Goal: Transaction & Acquisition: Purchase product/service

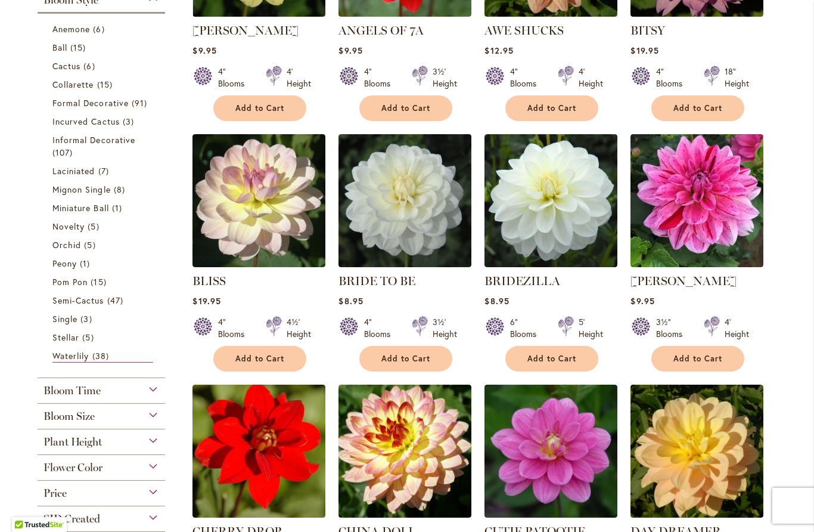
scroll to position [385, 0]
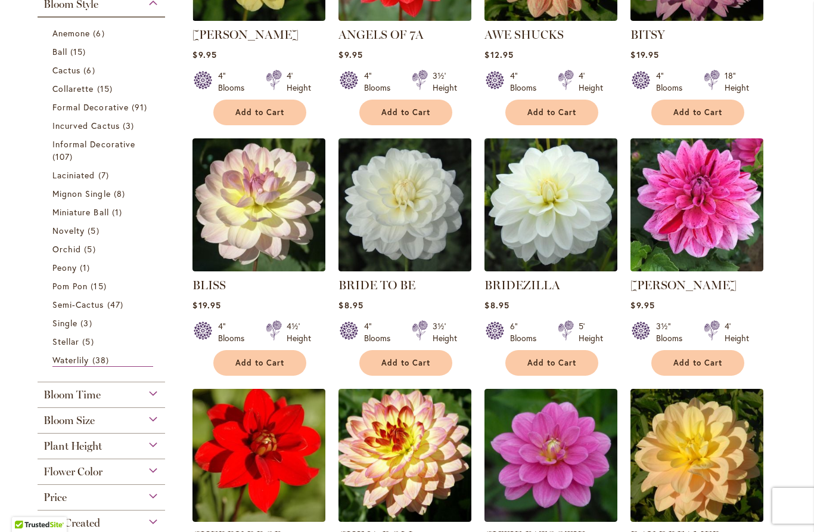
click at [76, 94] on span "Collarette" at bounding box center [73, 88] width 42 height 11
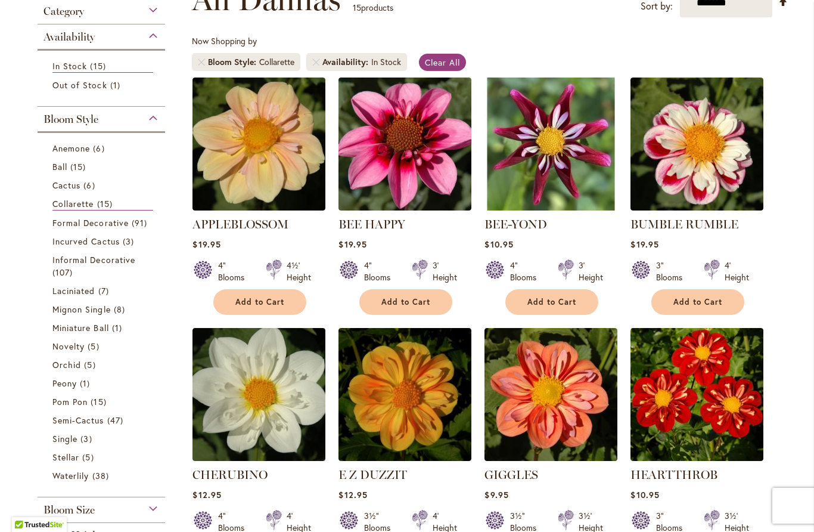
scroll to position [196, 0]
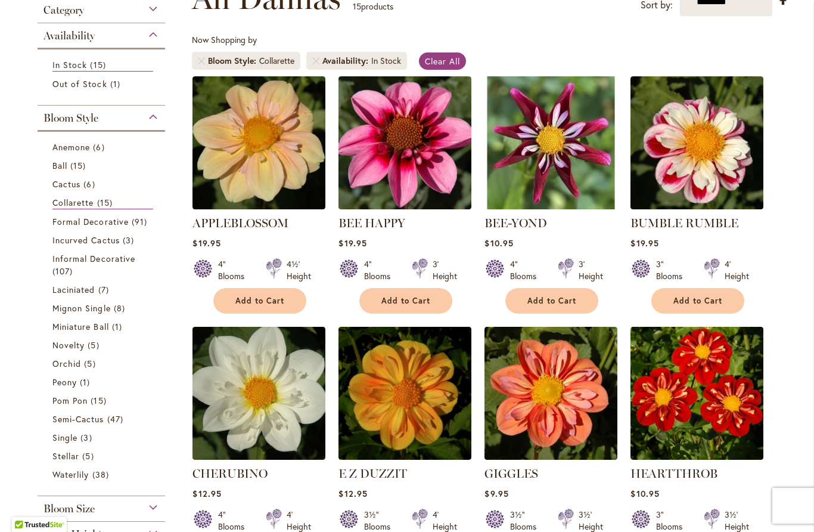
click at [69, 188] on span "Cactus" at bounding box center [66, 183] width 28 height 11
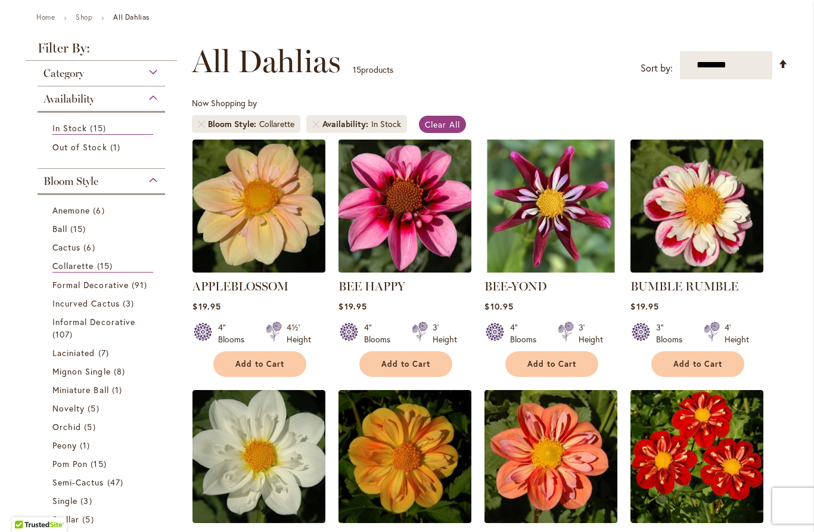
scroll to position [143, 0]
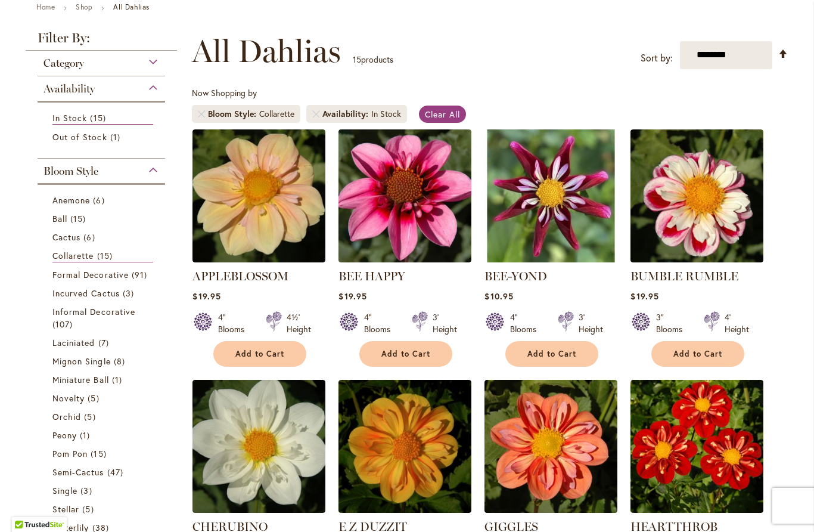
click at [78, 239] on span "Cactus" at bounding box center [66, 236] width 28 height 11
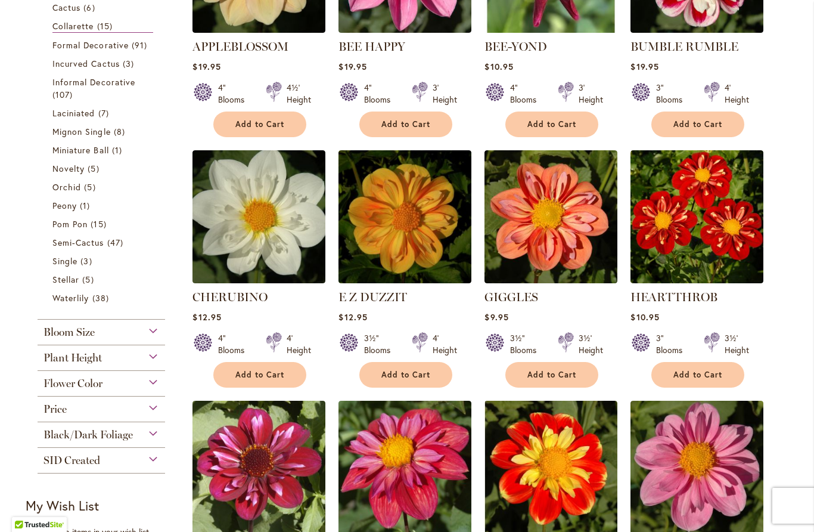
scroll to position [375, 0]
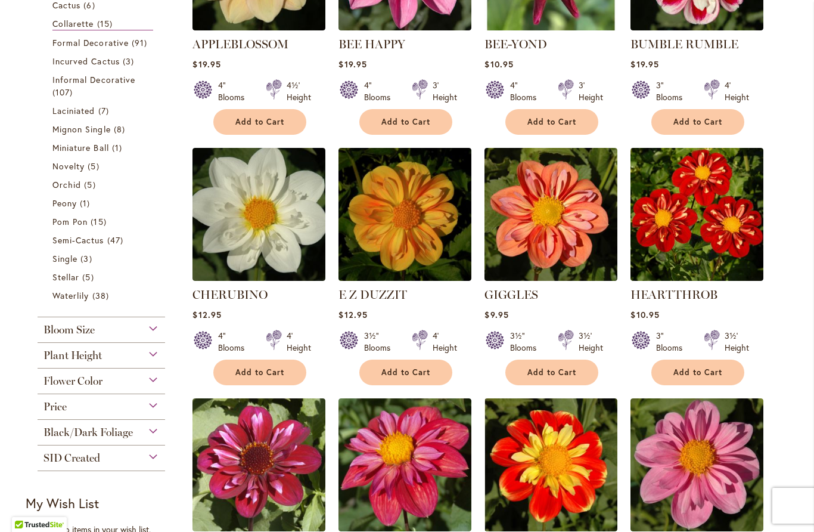
click at [27, 249] on div "Category Best Sellers 3 items Best Cut Flowers 6 items Staff Favorites 4 items" at bounding box center [101, 145] width 151 height 652
click at [67, 187] on span "Orchid" at bounding box center [66, 184] width 29 height 11
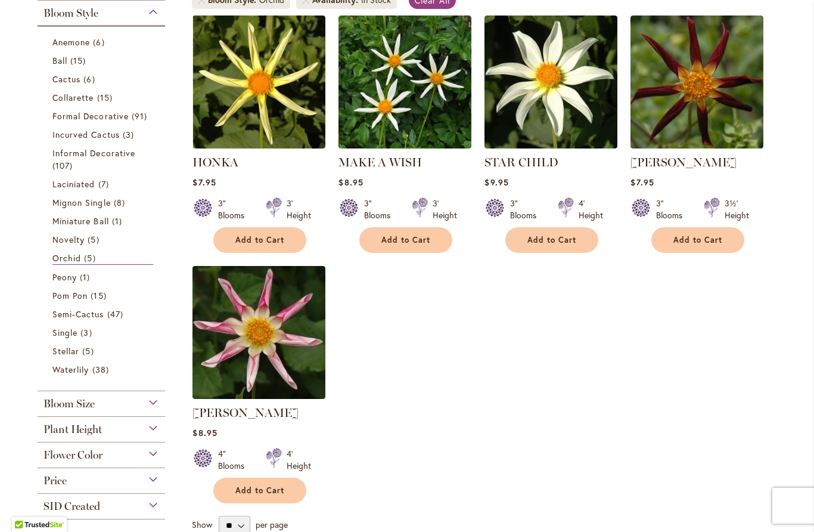
scroll to position [280, 0]
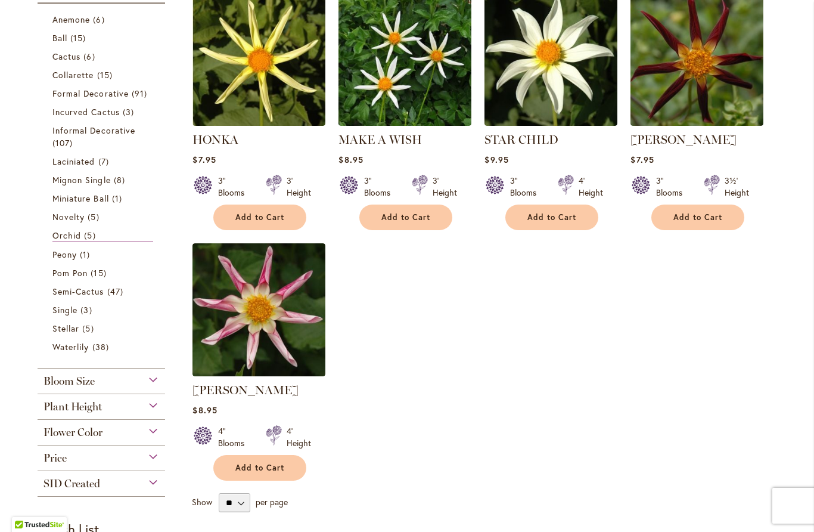
click at [56, 257] on span "Peony" at bounding box center [64, 254] width 24 height 11
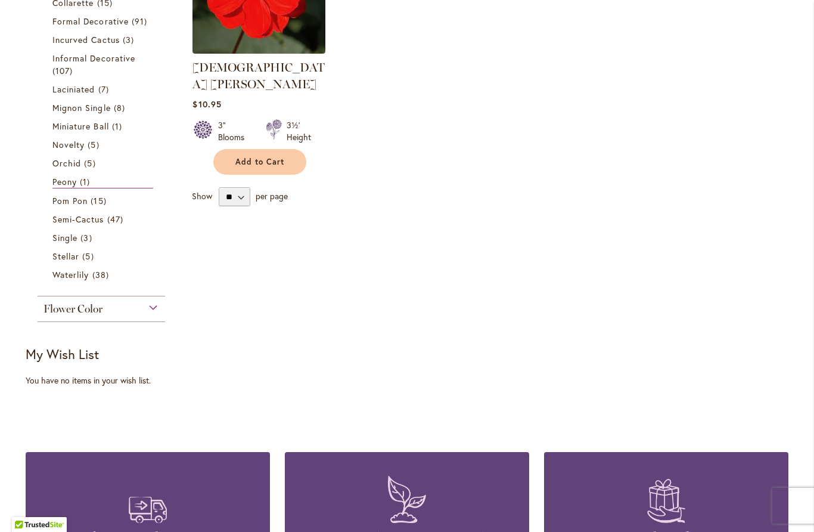
scroll to position [354, 0]
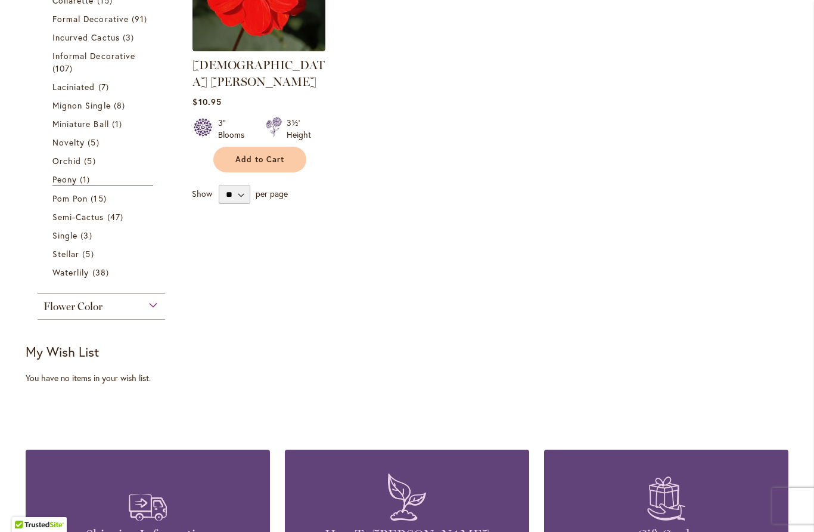
click at [64, 259] on span "Stellar" at bounding box center [65, 253] width 27 height 11
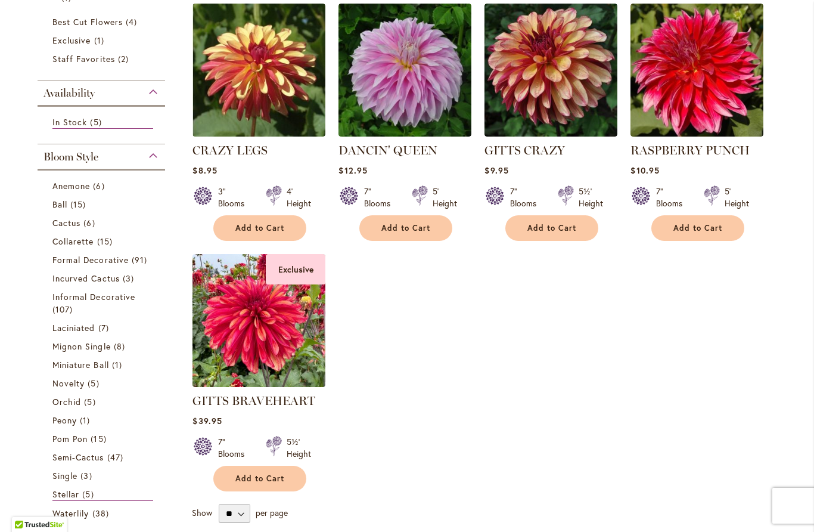
scroll to position [290, 0]
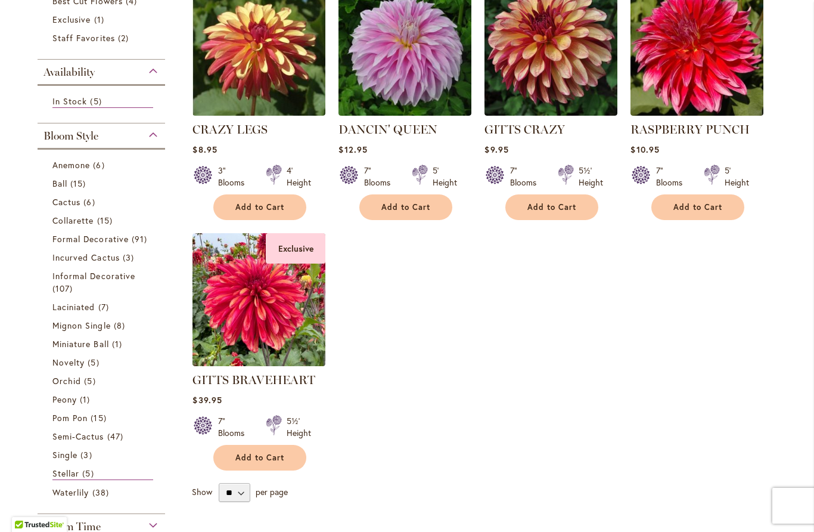
click at [63, 168] on span "Anemone" at bounding box center [71, 164] width 38 height 11
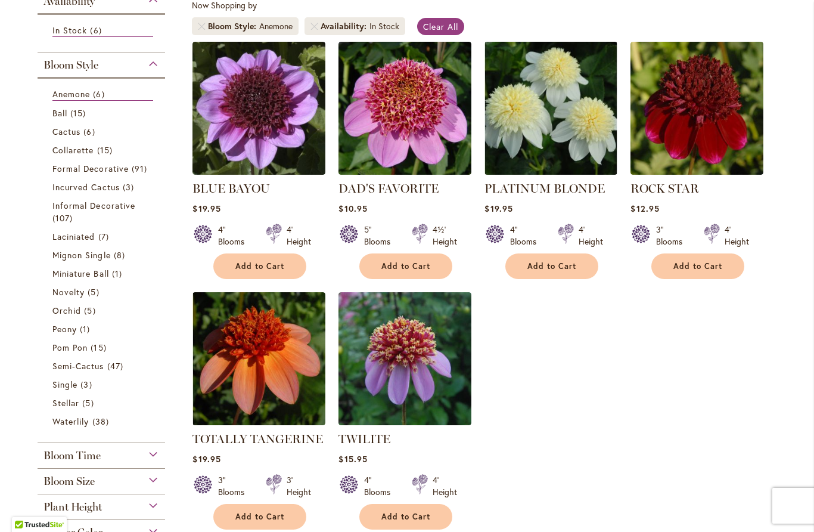
scroll to position [240, 0]
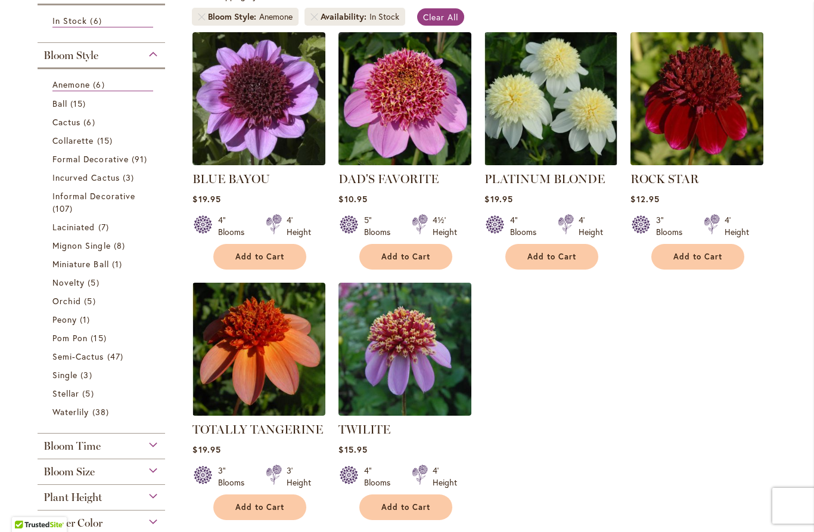
click at [61, 107] on span "Ball" at bounding box center [59, 103] width 15 height 11
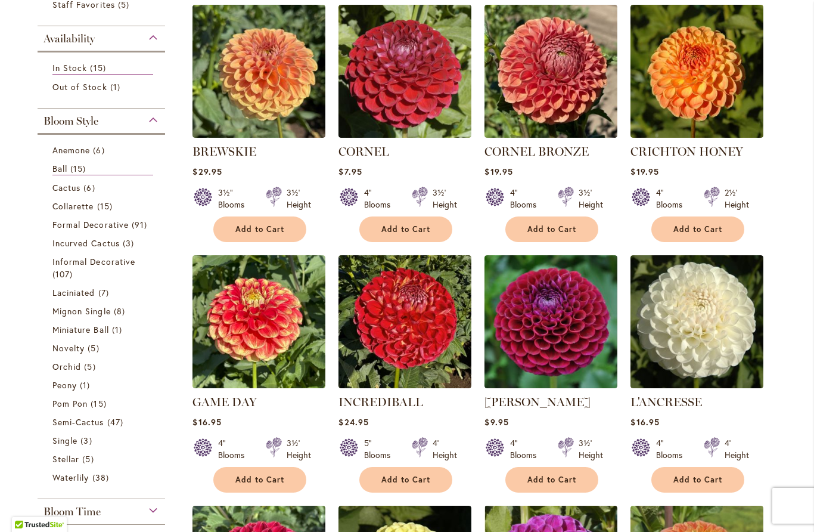
scroll to position [270, 0]
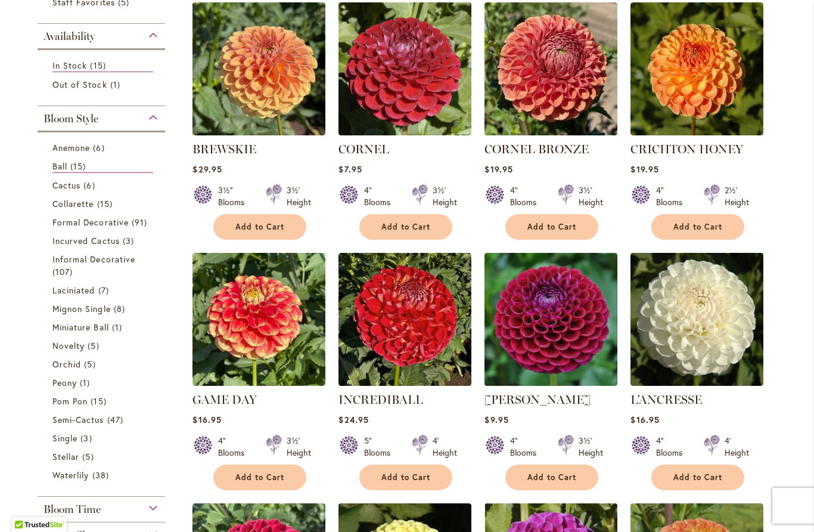
click at [55, 224] on span "Formal Decorative" at bounding box center [90, 221] width 76 height 11
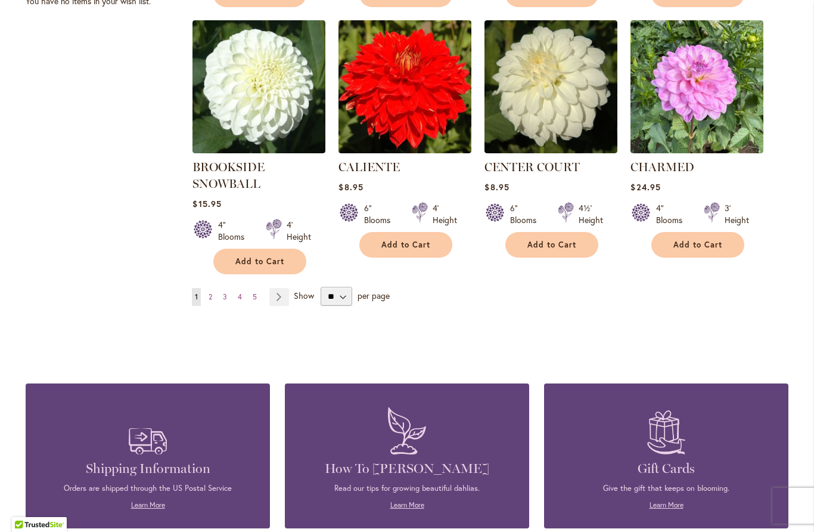
scroll to position [1002, 0]
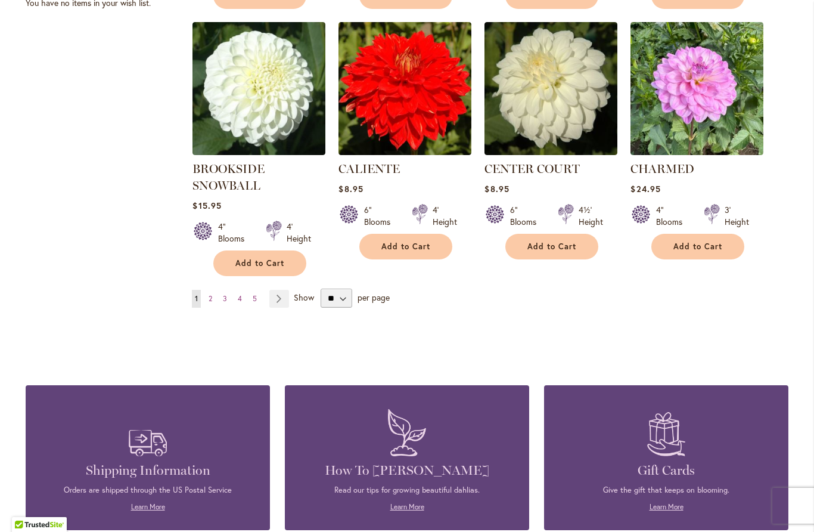
click at [230, 299] on link "Page 3" at bounding box center [225, 299] width 10 height 18
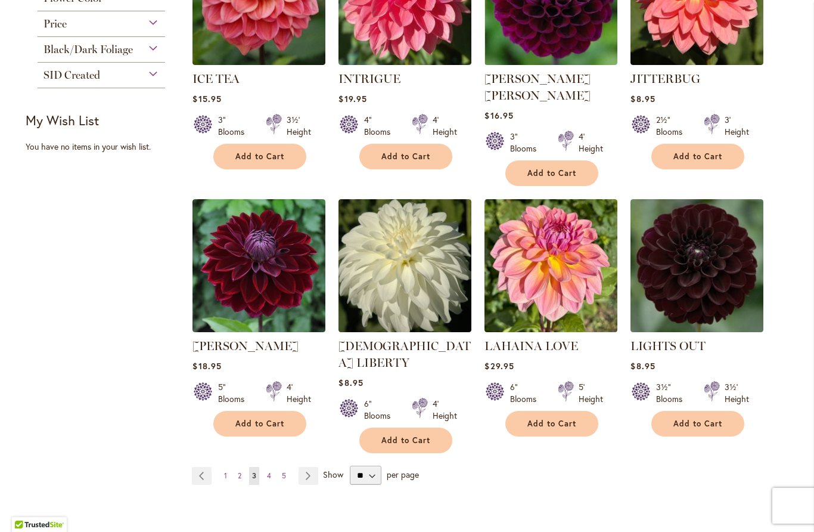
scroll to position [864, 0]
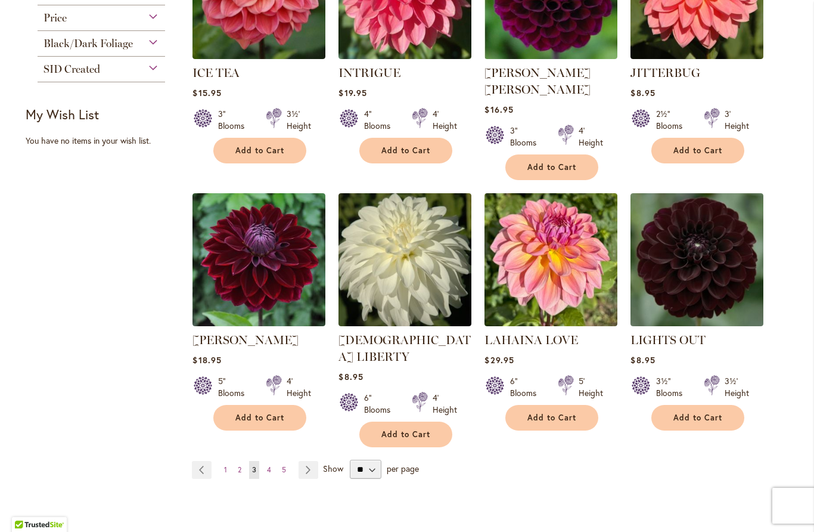
click at [273, 461] on link "Page 4" at bounding box center [269, 470] width 10 height 18
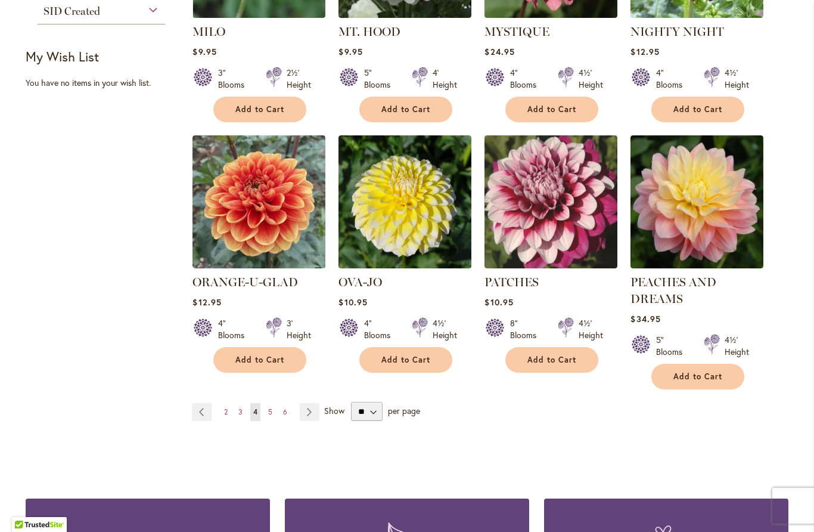
scroll to position [923, 0]
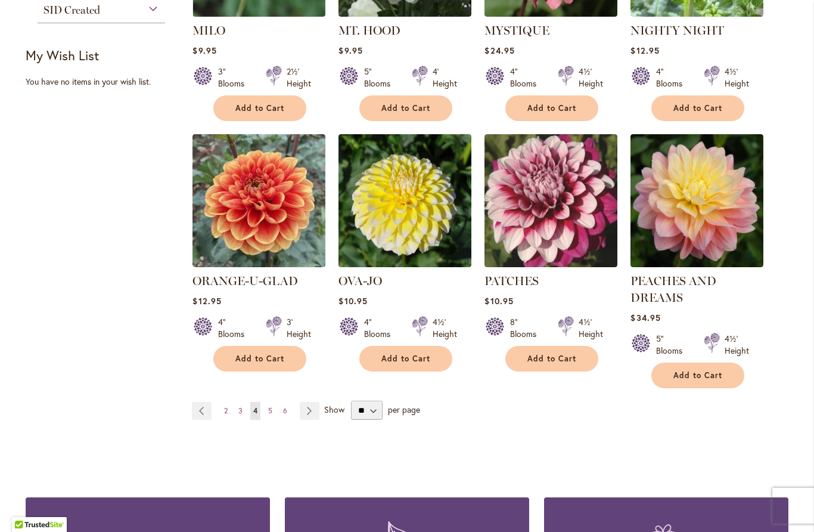
click at [272, 406] on span "5" at bounding box center [270, 410] width 4 height 9
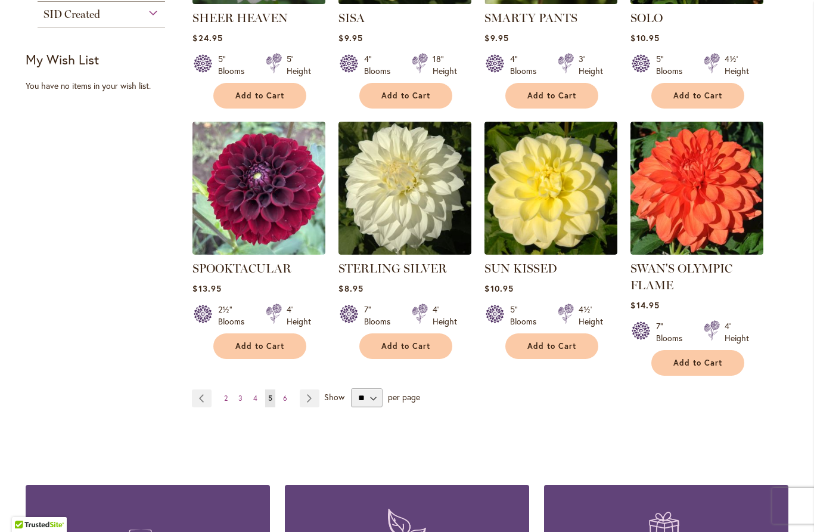
scroll to position [920, 0]
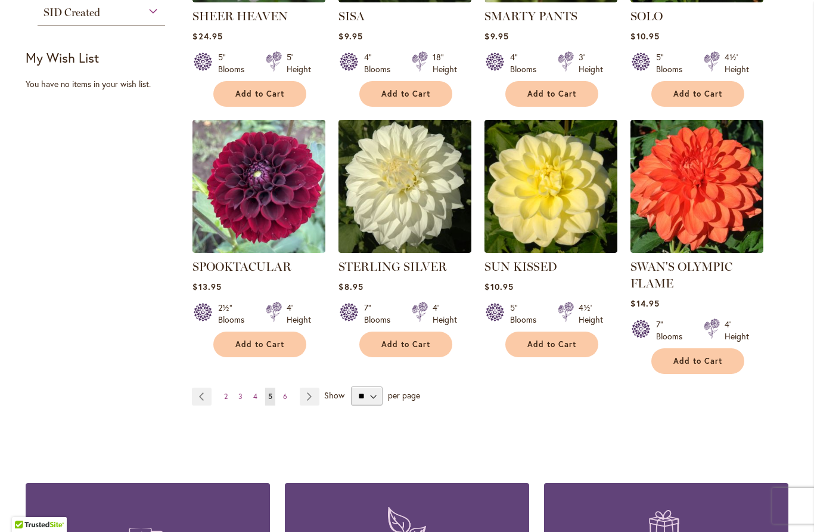
click at [290, 388] on link "Page 6" at bounding box center [285, 397] width 10 height 18
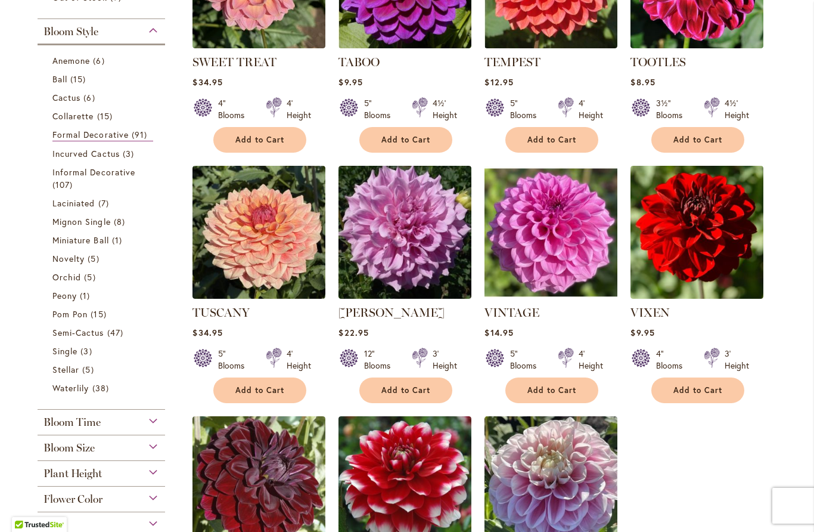
scroll to position [357, 0]
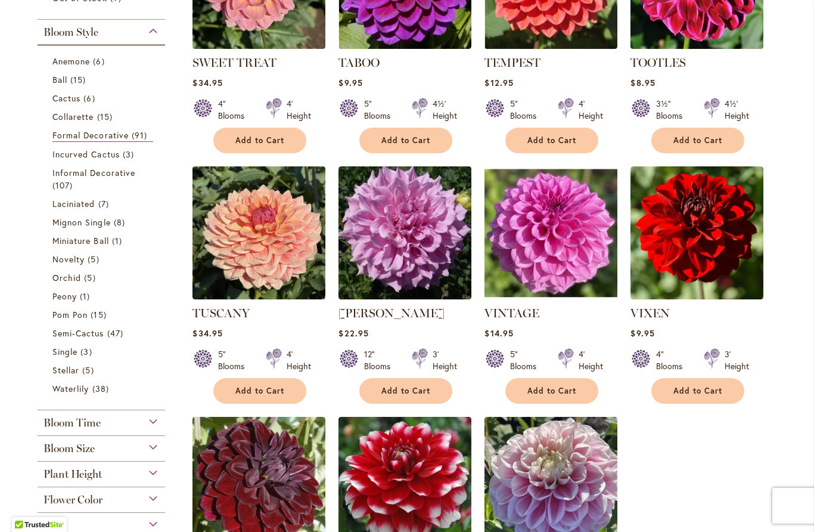
click at [55, 160] on span "Incurved Cactus" at bounding box center [85, 153] width 67 height 11
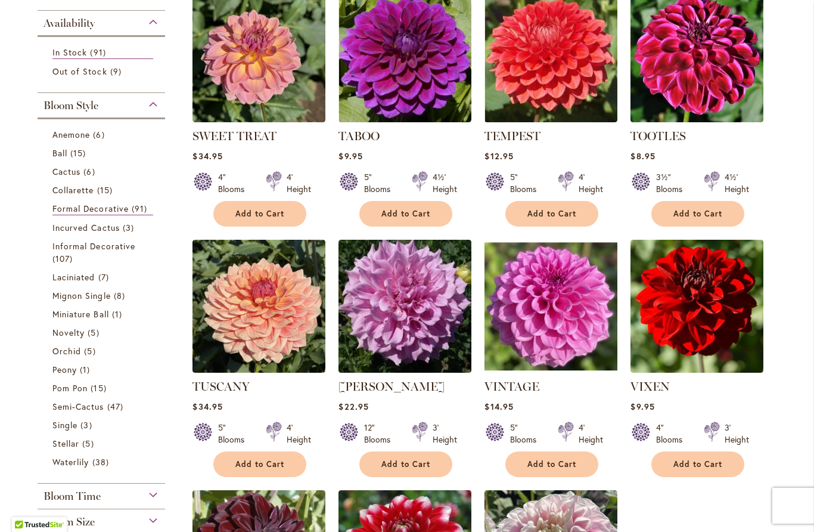
scroll to position [285, 0]
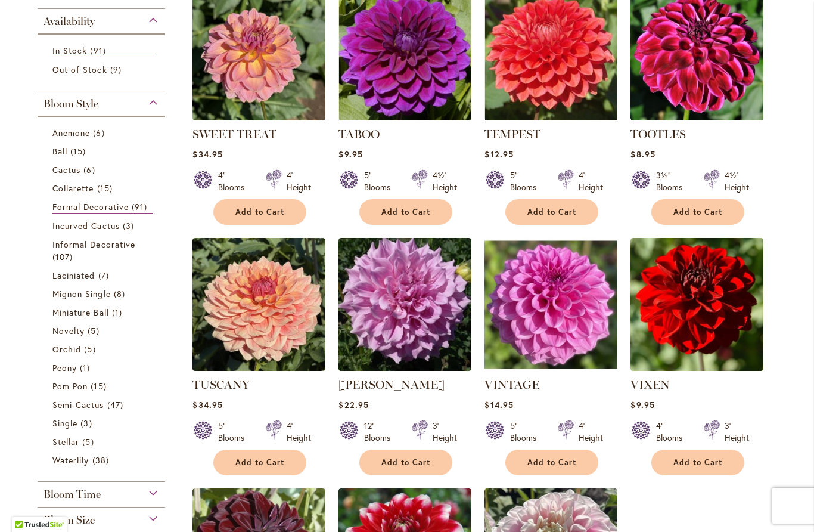
click at [61, 254] on span "107 items" at bounding box center [63, 256] width 23 height 13
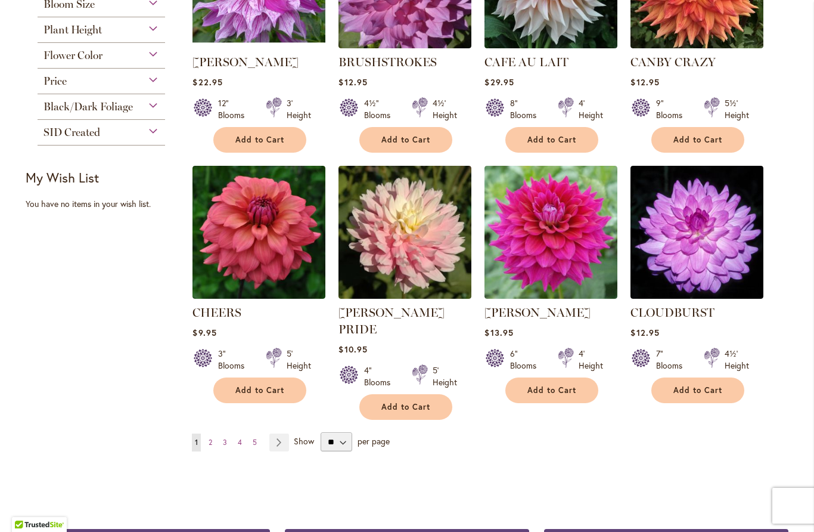
scroll to position [878, 0]
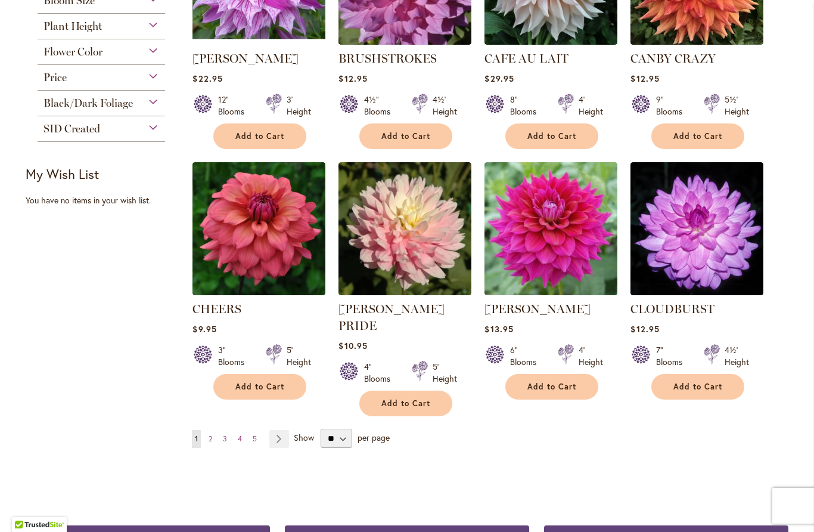
click at [215, 430] on link "Page 2" at bounding box center [211, 439] width 10 height 18
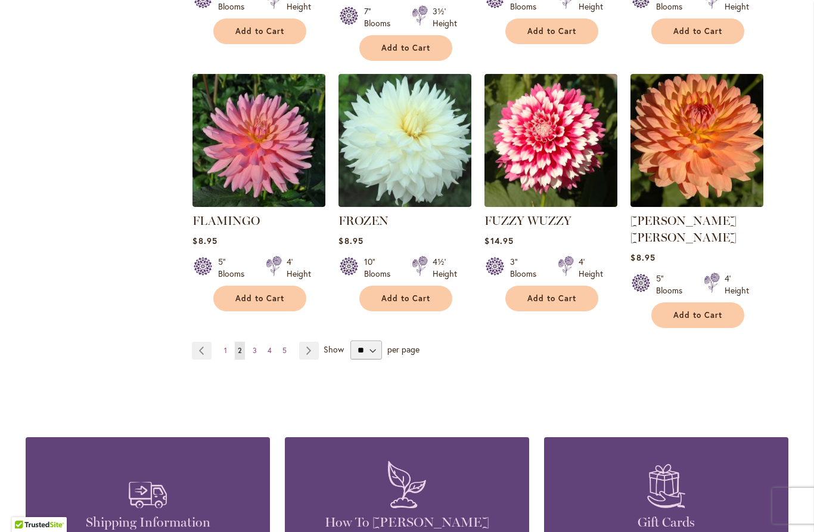
scroll to position [984, 0]
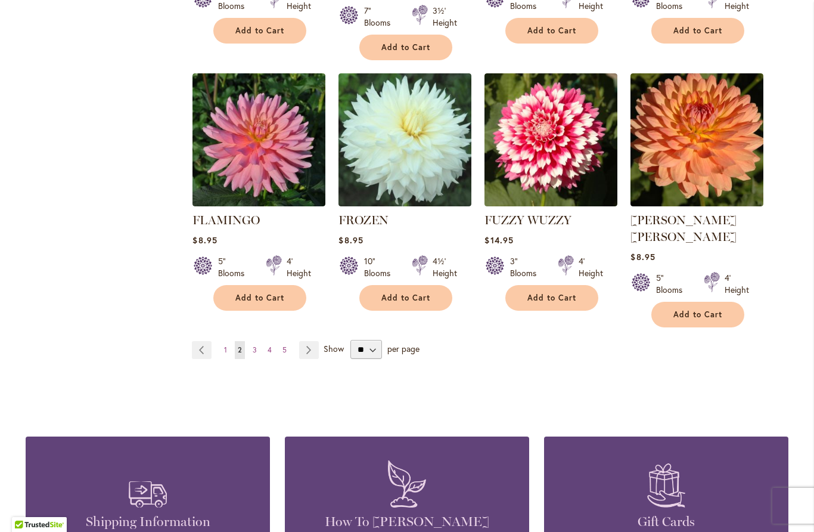
click at [393, 343] on span "per page" at bounding box center [404, 348] width 32 height 11
click at [371, 340] on select "** ** ** **" at bounding box center [367, 349] width 32 height 19
select select "**"
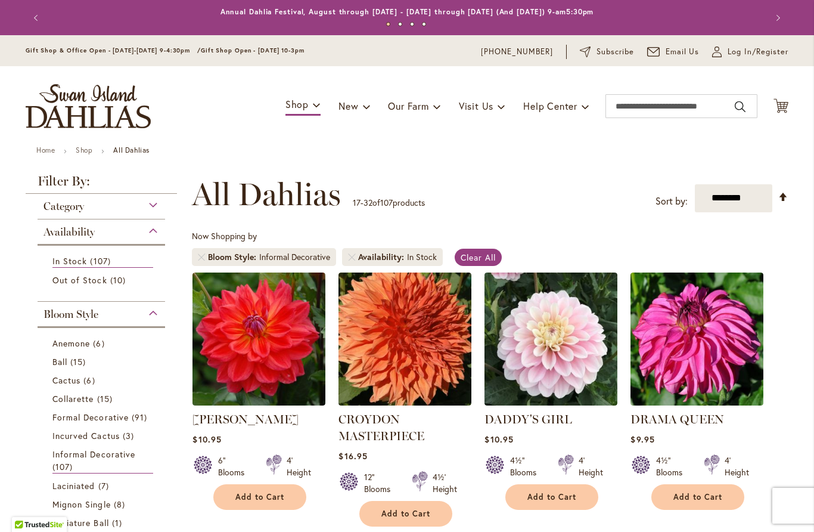
select select "**"
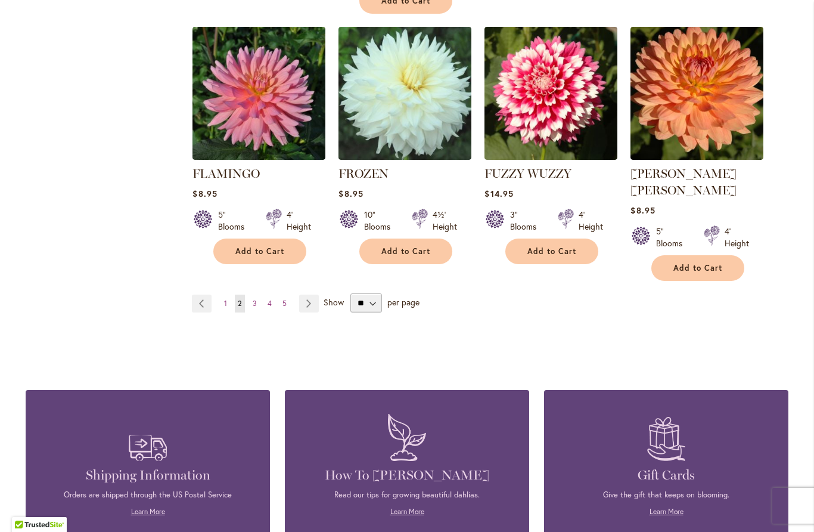
scroll to position [1048, 0]
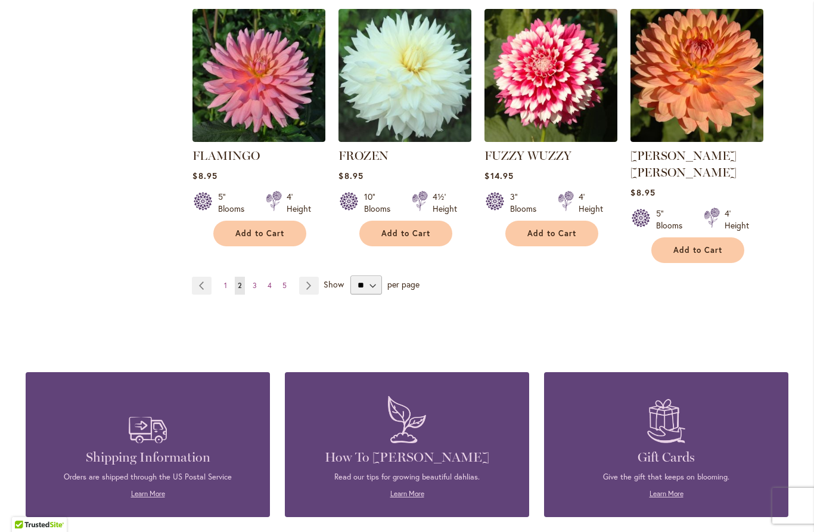
click at [256, 277] on link "Page 3" at bounding box center [255, 286] width 10 height 18
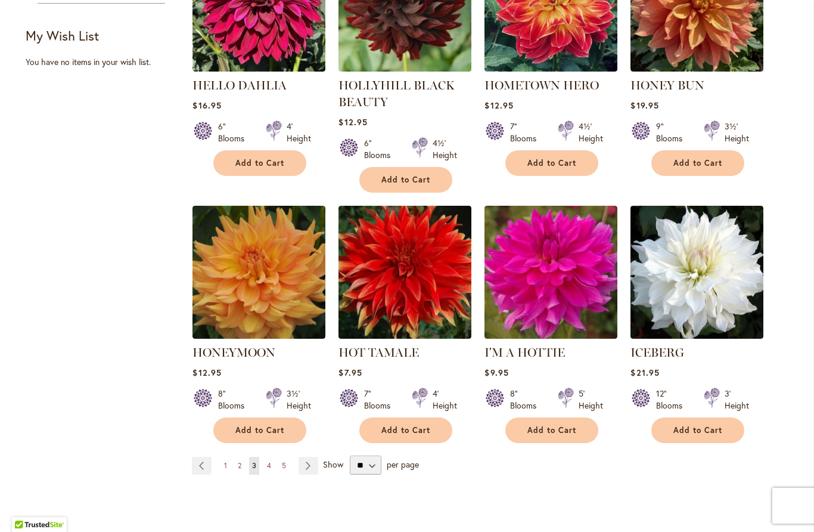
scroll to position [877, 0]
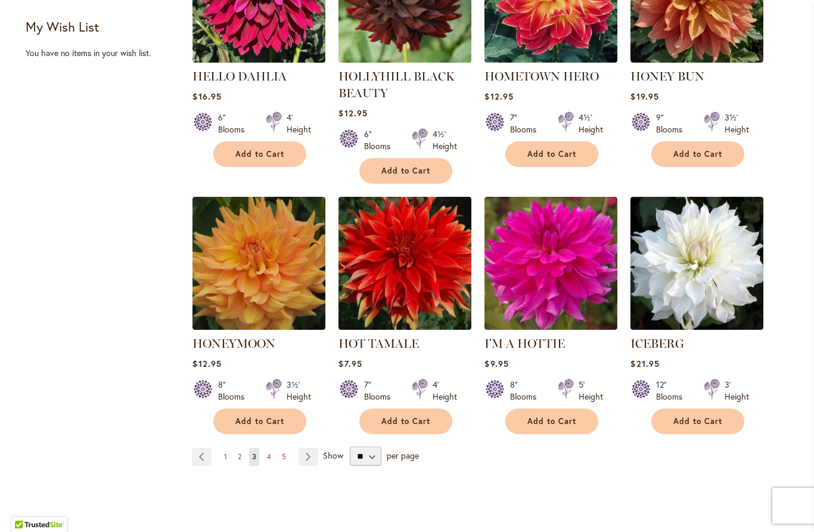
click at [268, 448] on link "Page 4" at bounding box center [269, 457] width 10 height 18
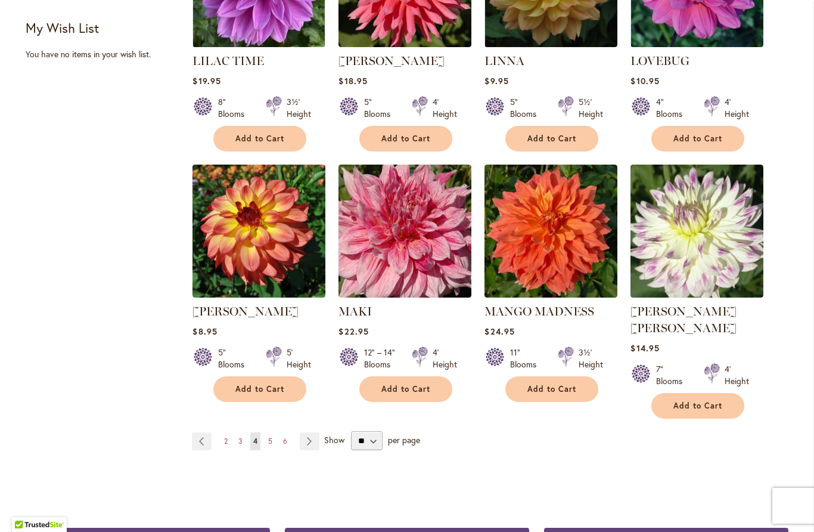
scroll to position [876, 0]
click at [271, 432] on link "Page 5" at bounding box center [270, 441] width 10 height 18
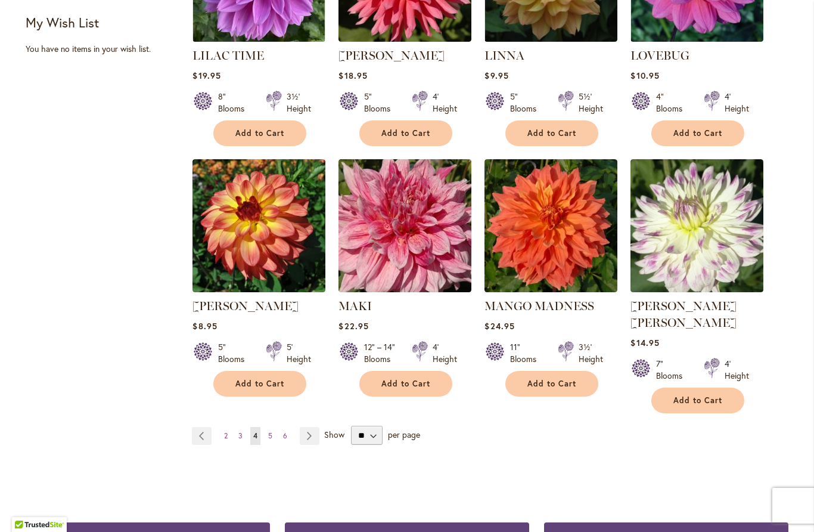
scroll to position [882, 0]
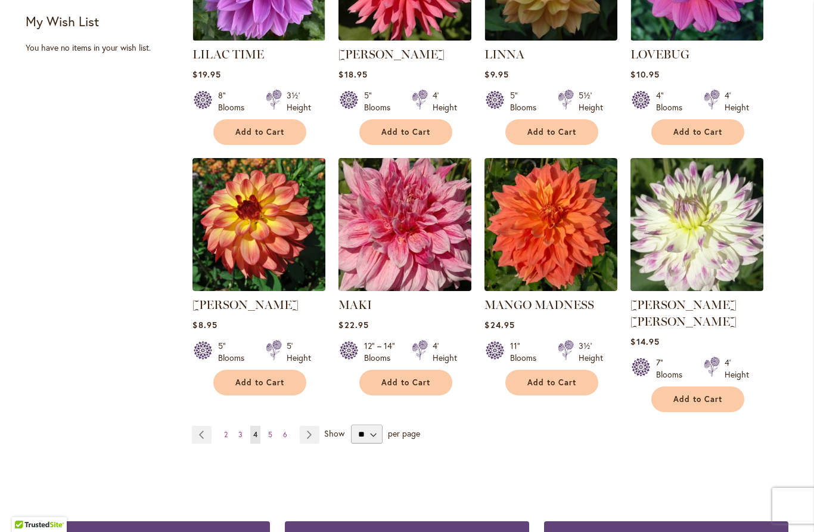
click at [284, 430] on span "6" at bounding box center [285, 434] width 4 height 9
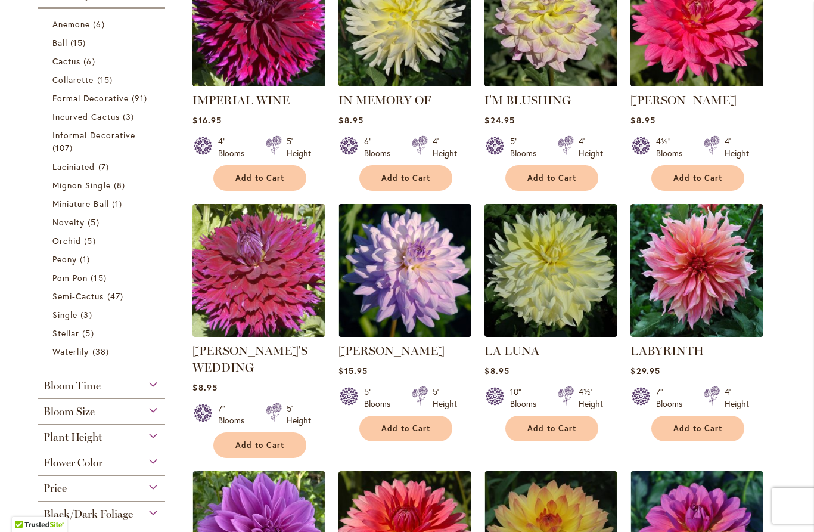
scroll to position [320, 0]
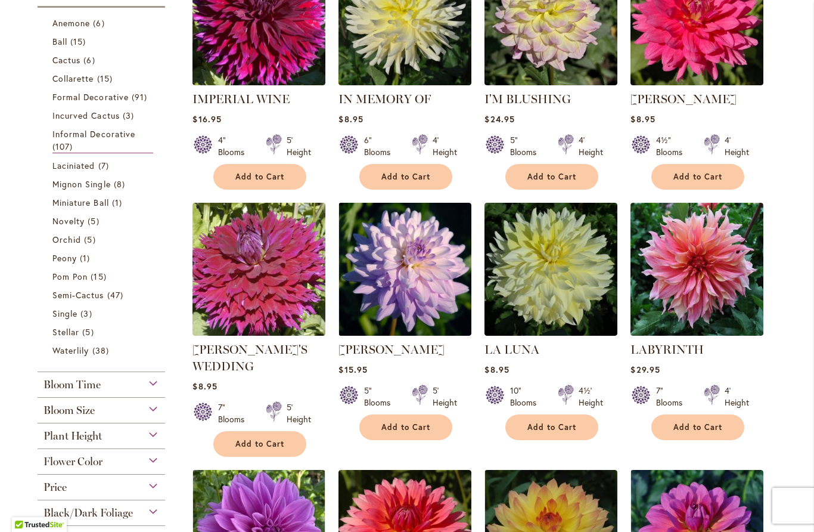
click at [61, 169] on span "Laciniated" at bounding box center [73, 165] width 43 height 11
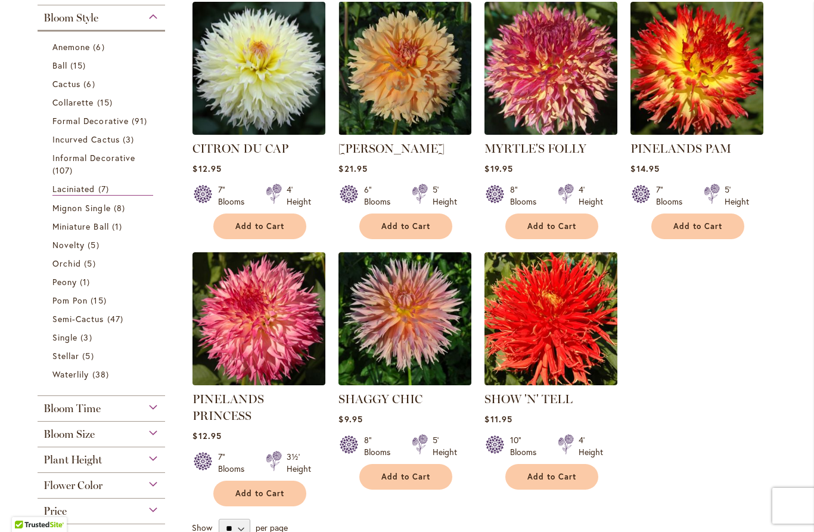
scroll to position [272, 0]
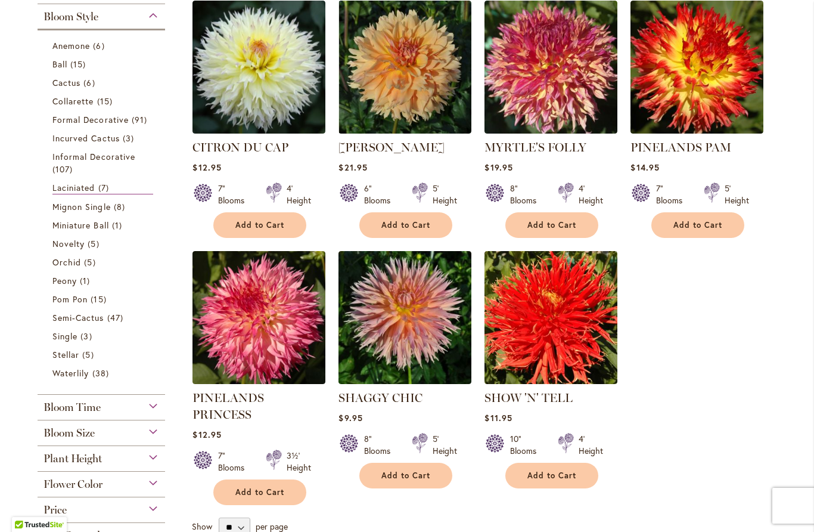
click at [60, 212] on span "Mignon Single" at bounding box center [81, 206] width 58 height 11
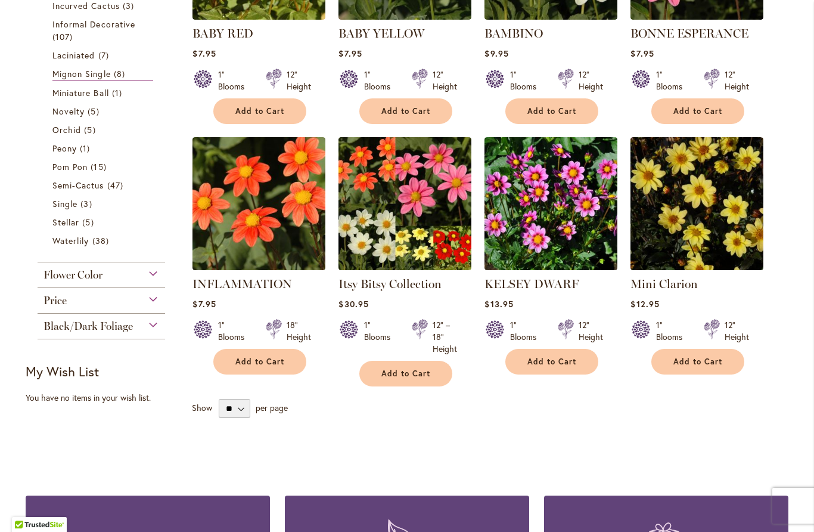
scroll to position [387, 0]
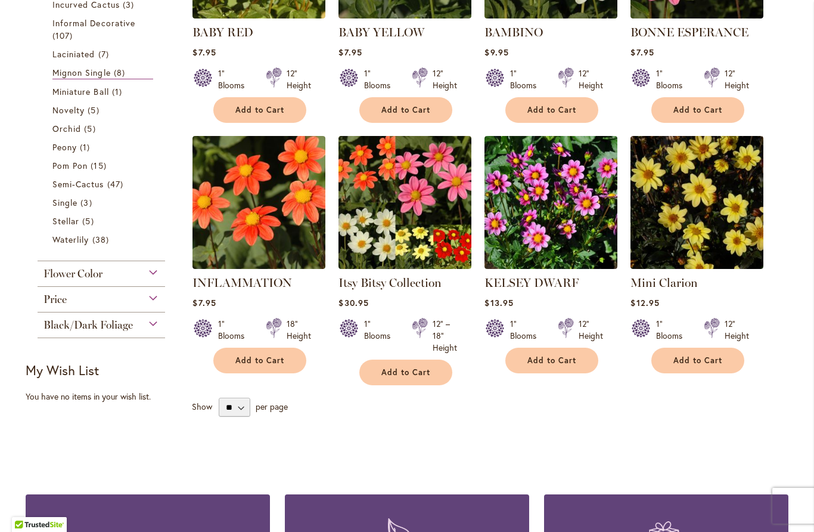
click at [64, 116] on span "Novelty" at bounding box center [68, 109] width 32 height 11
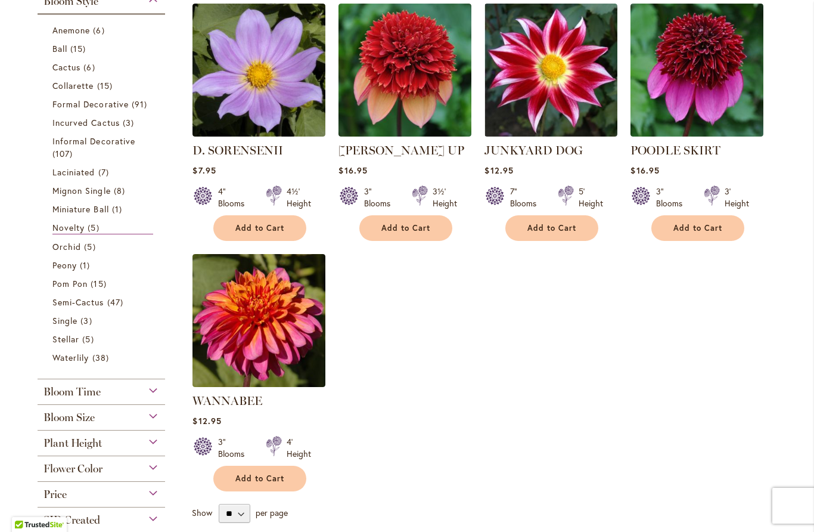
scroll to position [269, 0]
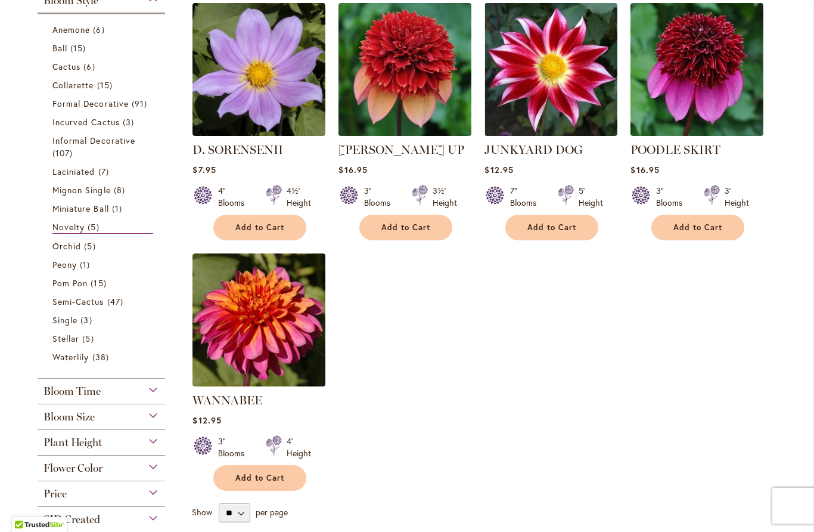
click at [65, 287] on span "Pom Pon" at bounding box center [69, 282] width 35 height 11
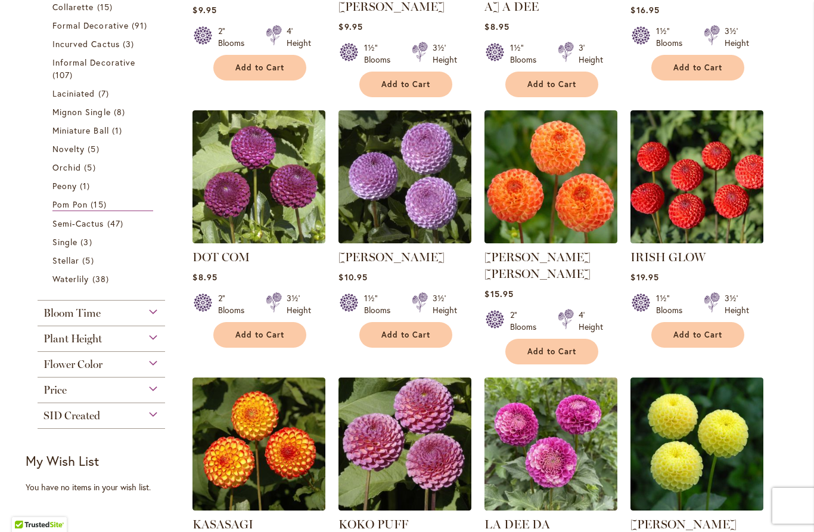
scroll to position [430, 0]
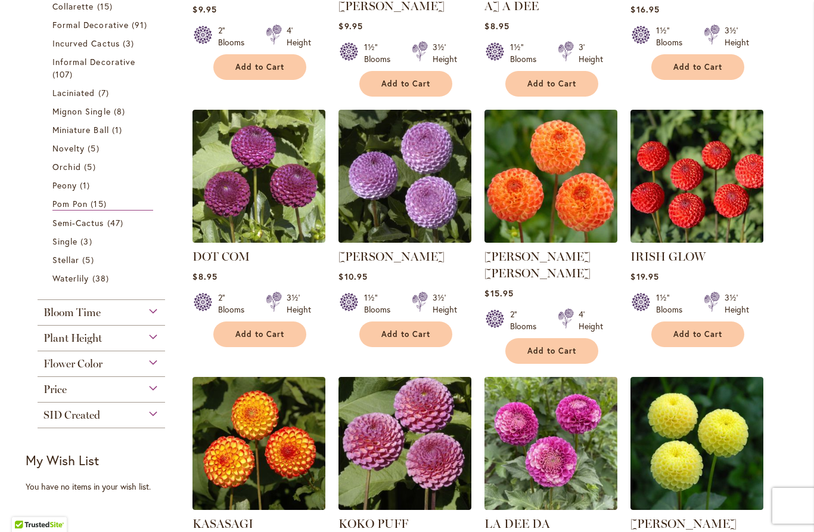
click at [66, 284] on link "Waterlily 38 items" at bounding box center [102, 278] width 101 height 13
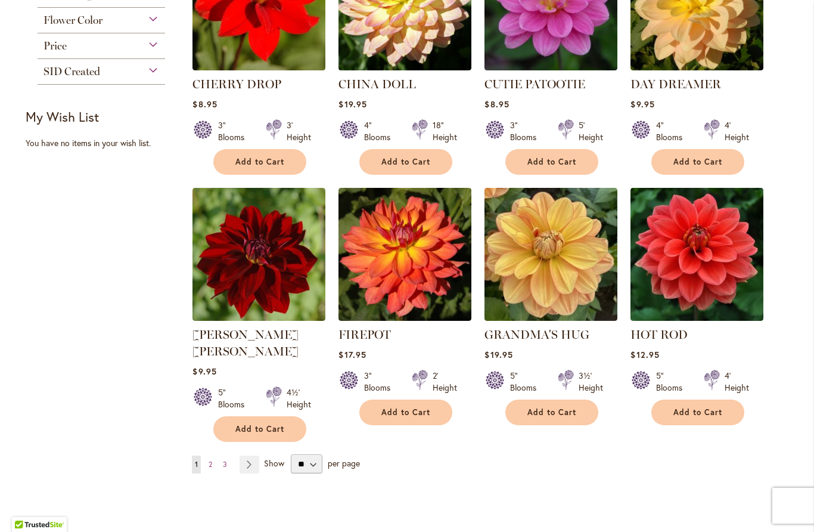
scroll to position [838, 0]
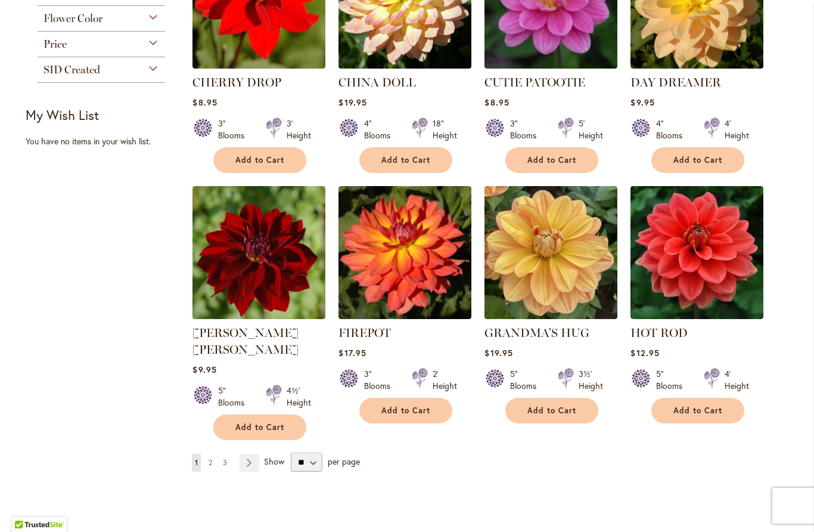
click at [309, 452] on select "** ** ** **" at bounding box center [307, 461] width 32 height 19
select select "**"
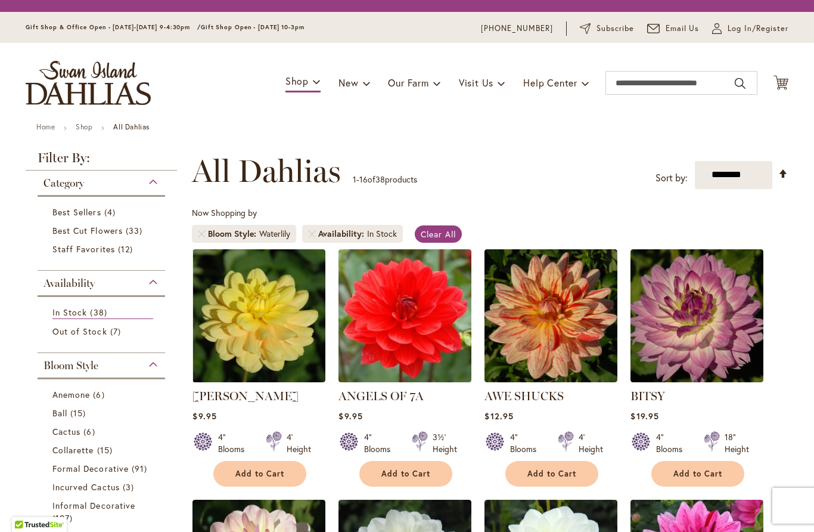
select select "**"
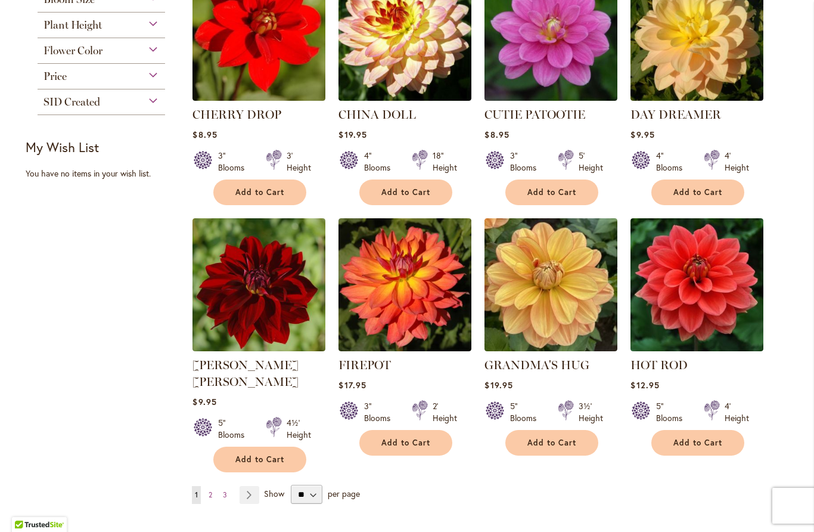
scroll to position [810, 0]
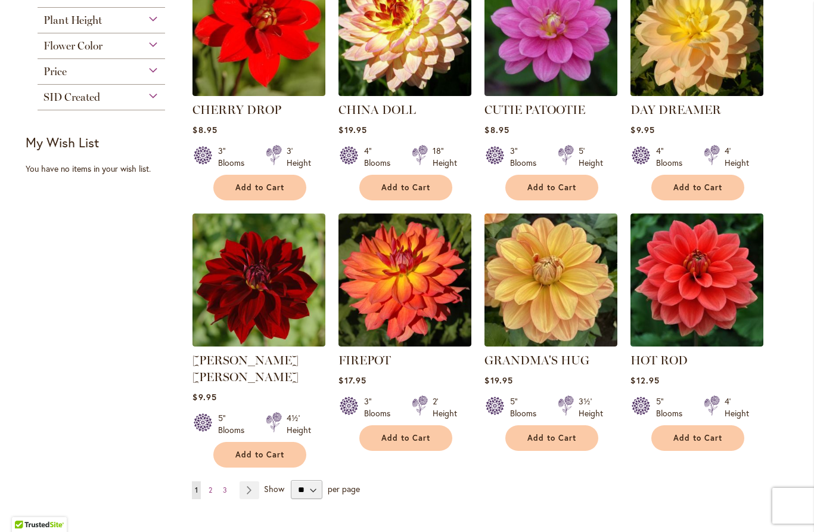
click at [223, 481] on link "Page 3" at bounding box center [225, 490] width 10 height 18
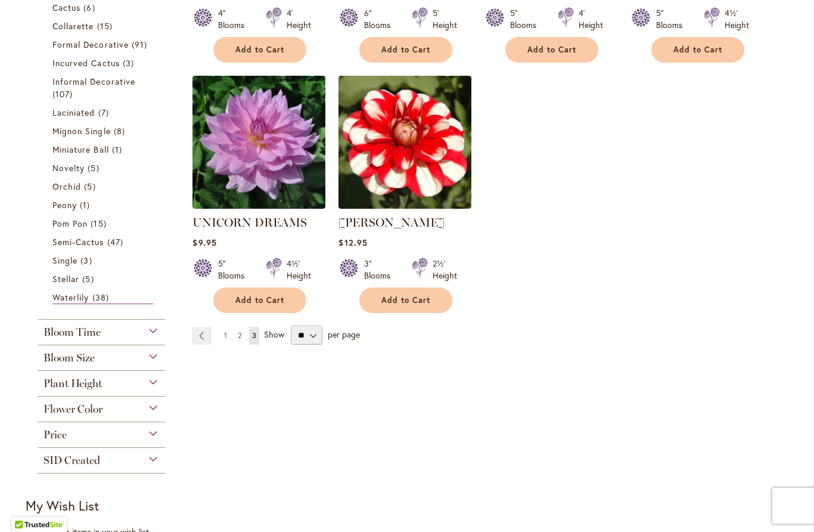
scroll to position [449, 0]
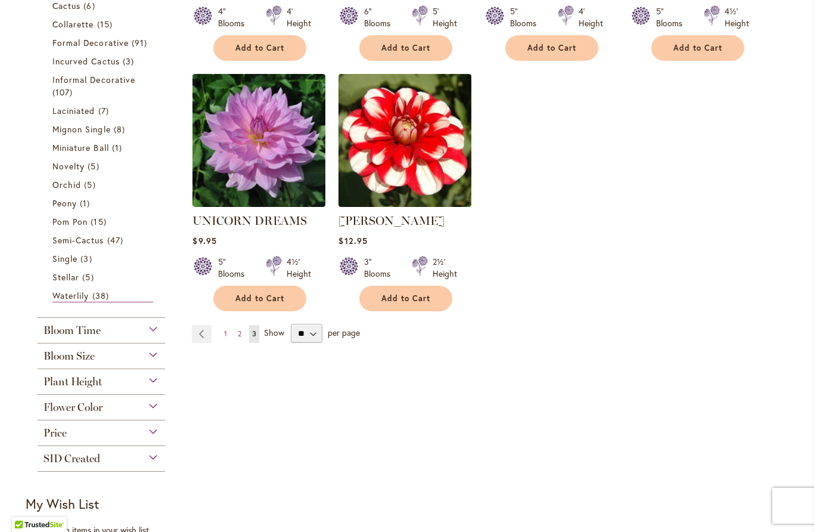
click at [242, 333] on link "Page 2" at bounding box center [240, 334] width 10 height 18
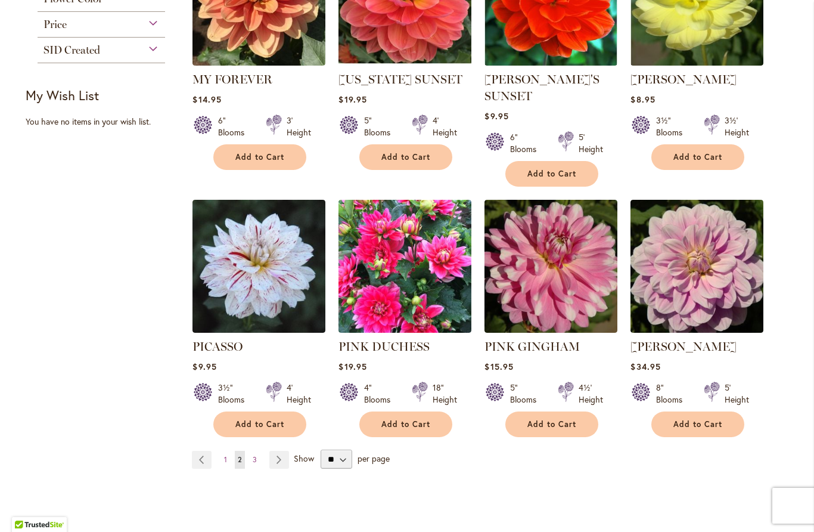
scroll to position [861, 0]
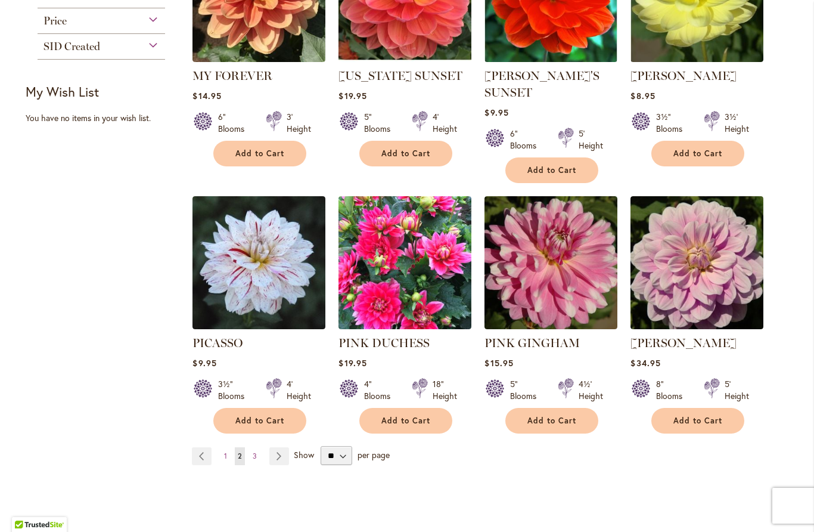
click at [253, 447] on link "Page 3" at bounding box center [255, 456] width 10 height 18
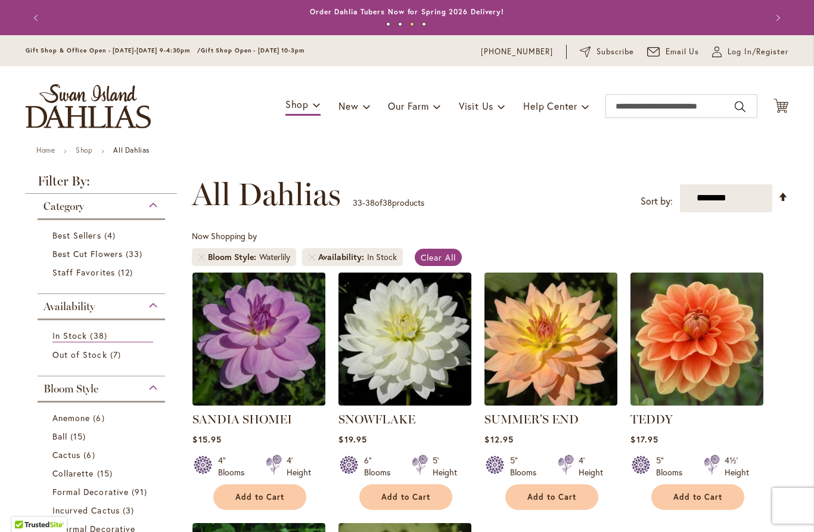
click at [60, 112] on img "store logo" at bounding box center [88, 106] width 125 height 44
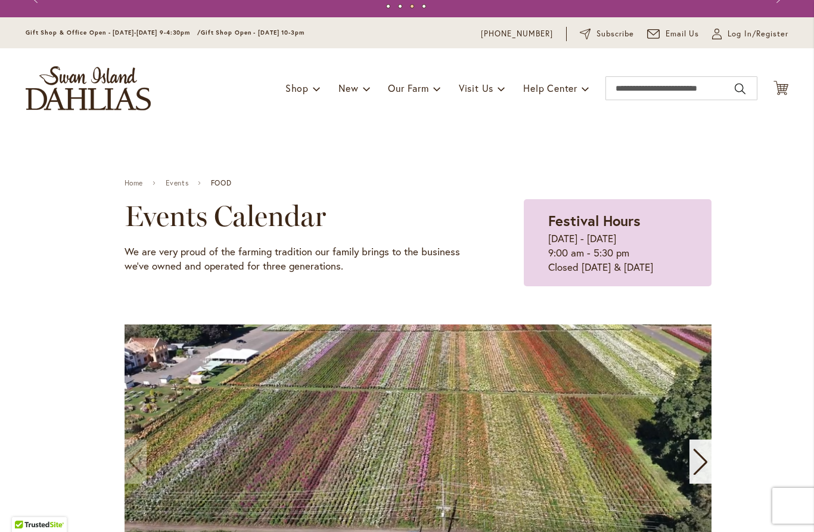
scroll to position [10, 0]
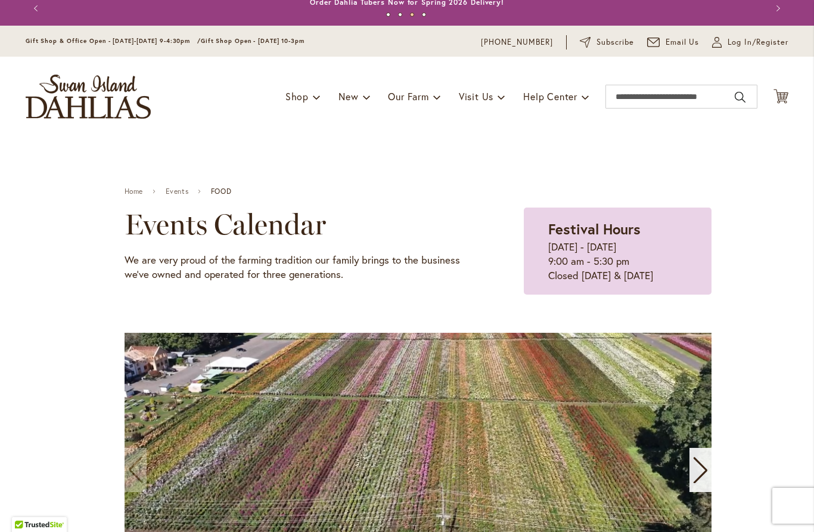
click at [78, 98] on img "store logo" at bounding box center [88, 97] width 125 height 44
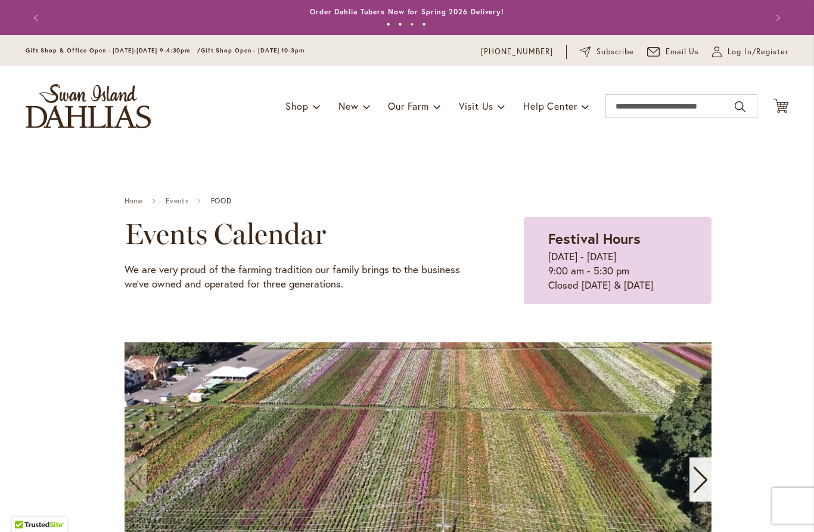
click at [390, 24] on button "1" at bounding box center [388, 24] width 4 height 4
click at [781, 15] on button "Next" at bounding box center [777, 18] width 24 height 24
click at [785, 23] on button "Next" at bounding box center [777, 18] width 24 height 24
click at [777, 24] on button "Next" at bounding box center [777, 18] width 24 height 24
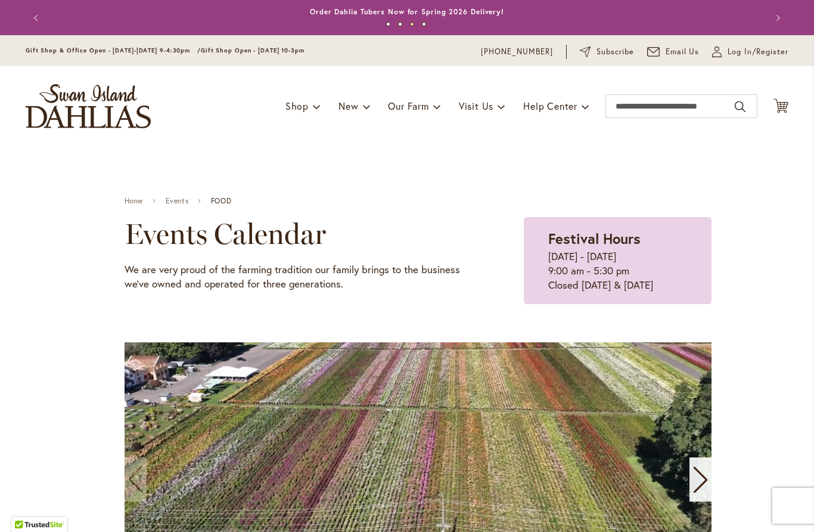
click at [777, 24] on button "Next" at bounding box center [777, 18] width 24 height 24
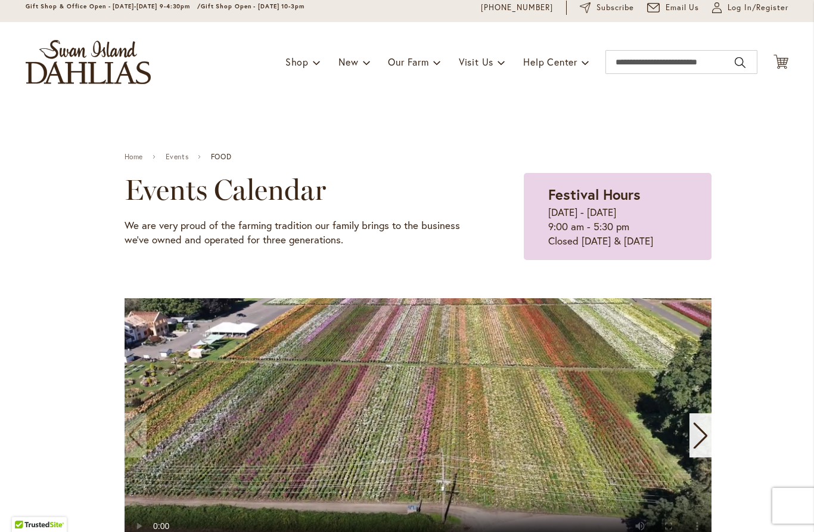
scroll to position [44, 0]
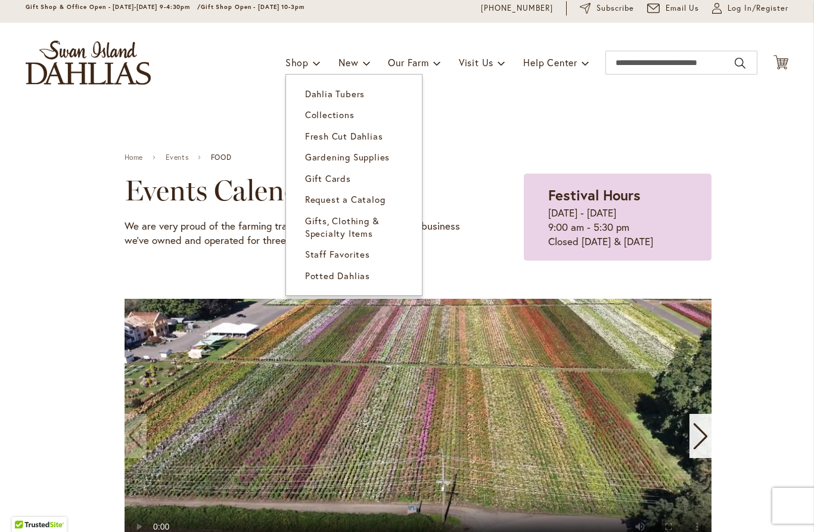
click at [306, 97] on span "Dahlia Tubers" at bounding box center [335, 94] width 60 height 12
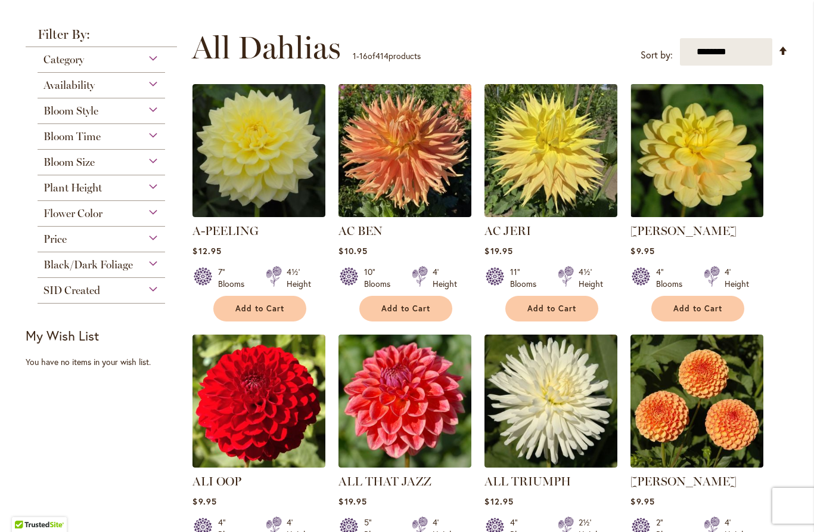
scroll to position [215, 0]
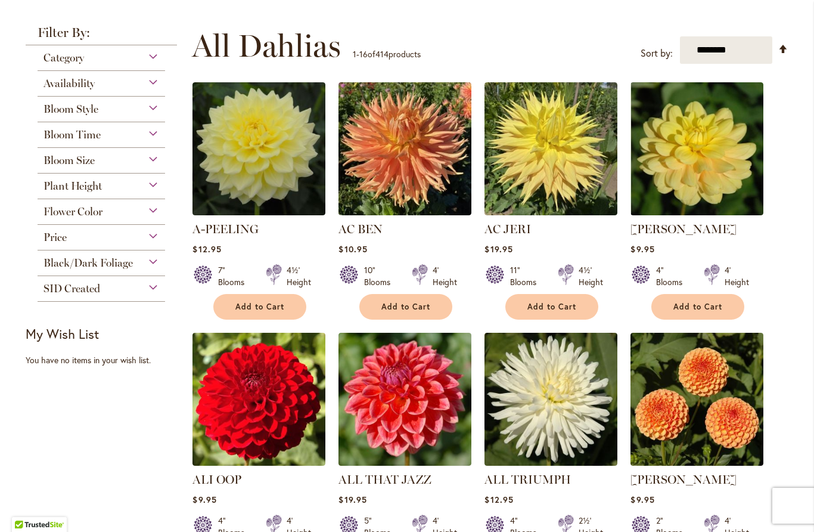
click at [49, 64] on span "Category" at bounding box center [64, 57] width 41 height 13
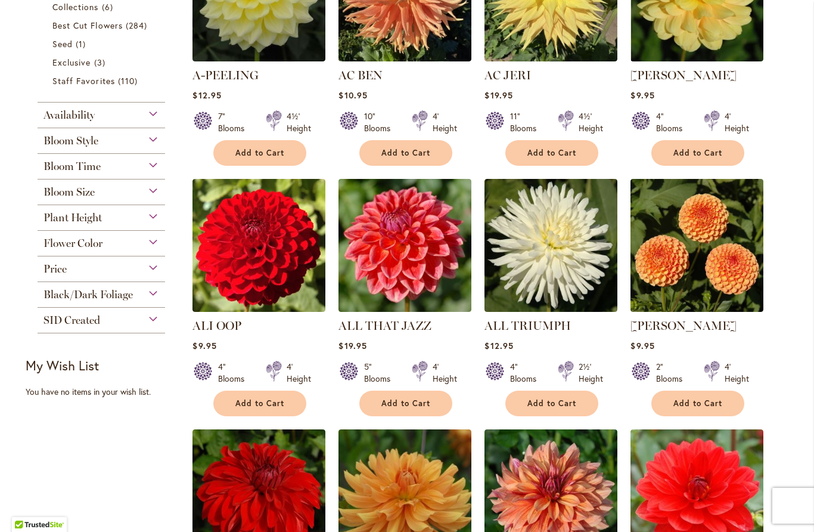
scroll to position [370, 0]
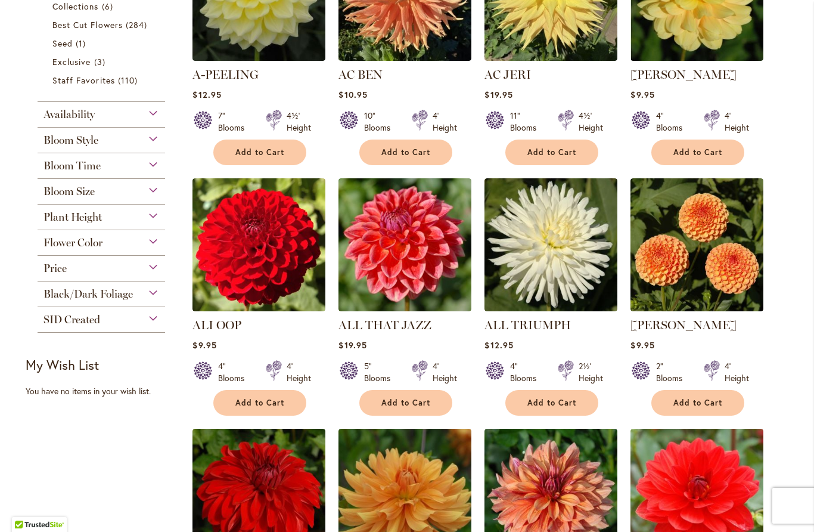
click at [48, 143] on span "Bloom Style" at bounding box center [71, 140] width 55 height 13
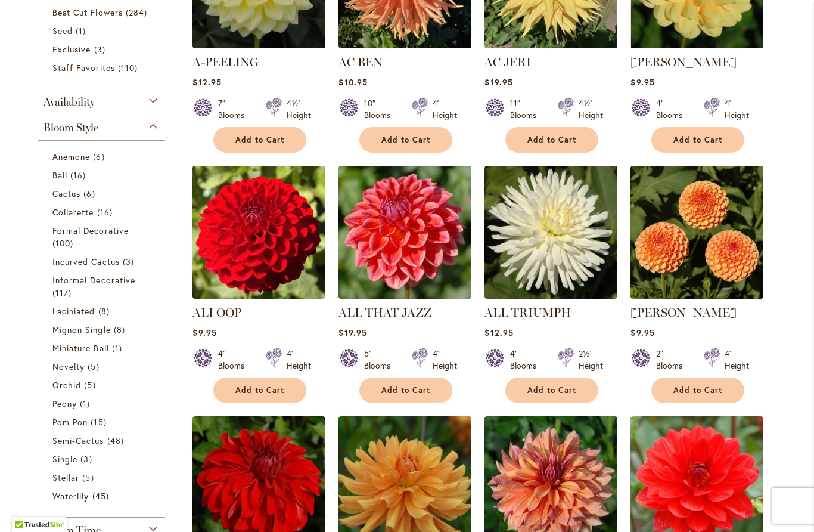
scroll to position [392, 0]
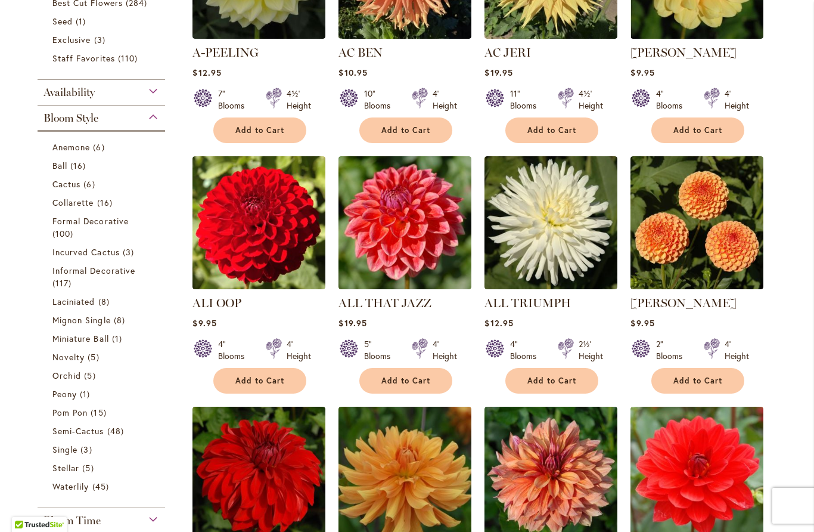
click at [58, 203] on span "Collarette" at bounding box center [73, 202] width 42 height 11
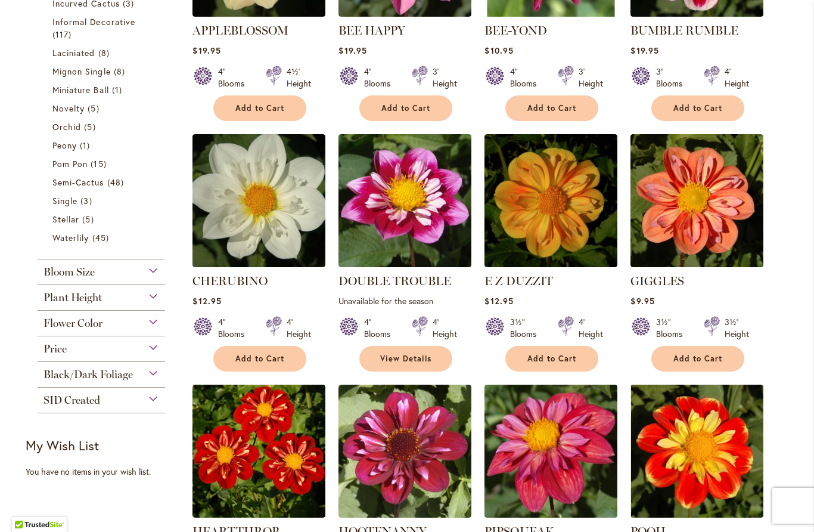
scroll to position [386, 0]
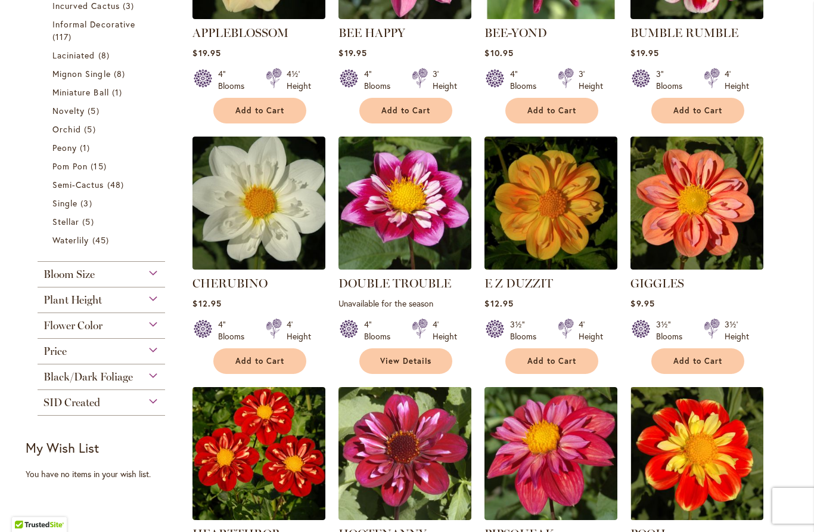
click at [72, 246] on span "Waterlily" at bounding box center [70, 239] width 36 height 11
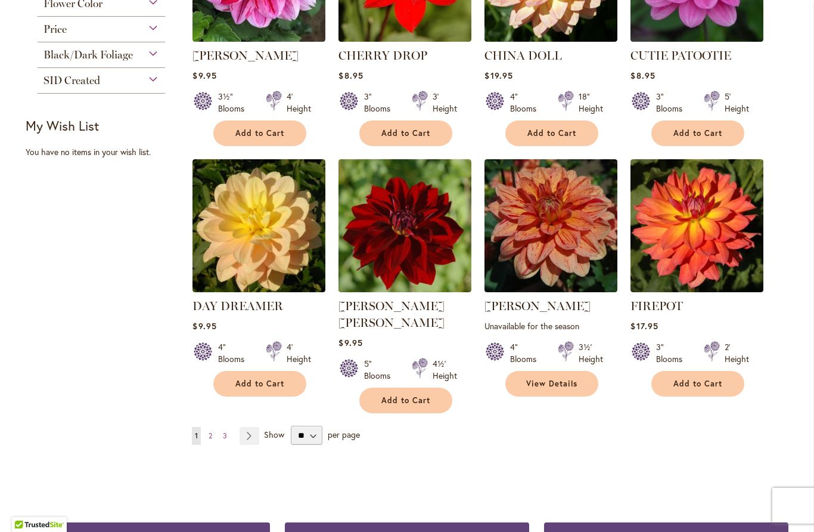
scroll to position [873, 0]
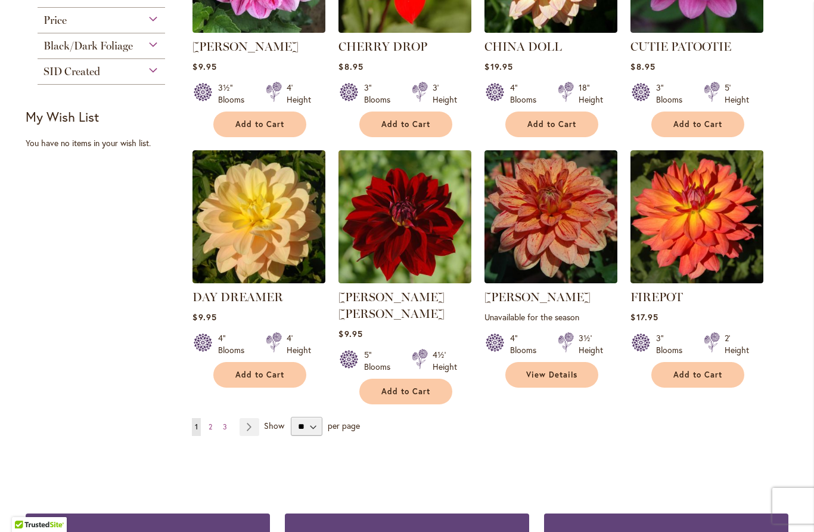
click at [215, 418] on link "Page 2" at bounding box center [211, 427] width 10 height 18
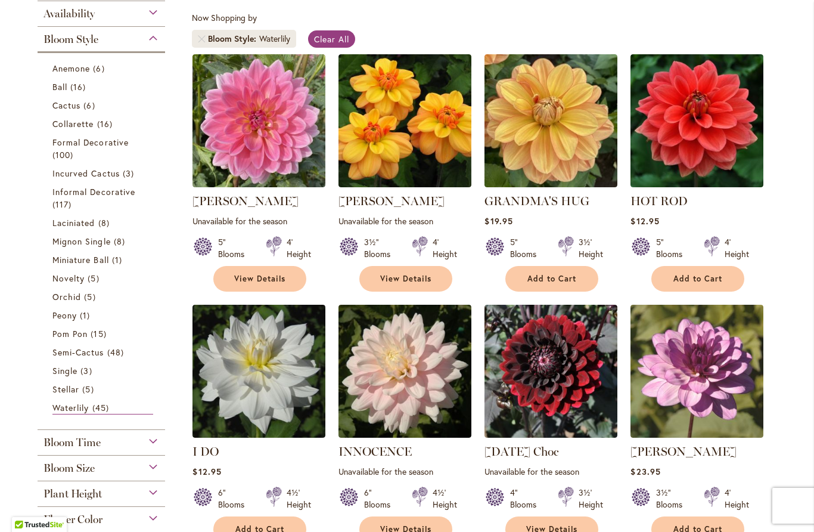
scroll to position [218, 0]
